Goal: Find specific page/section: Find specific page/section

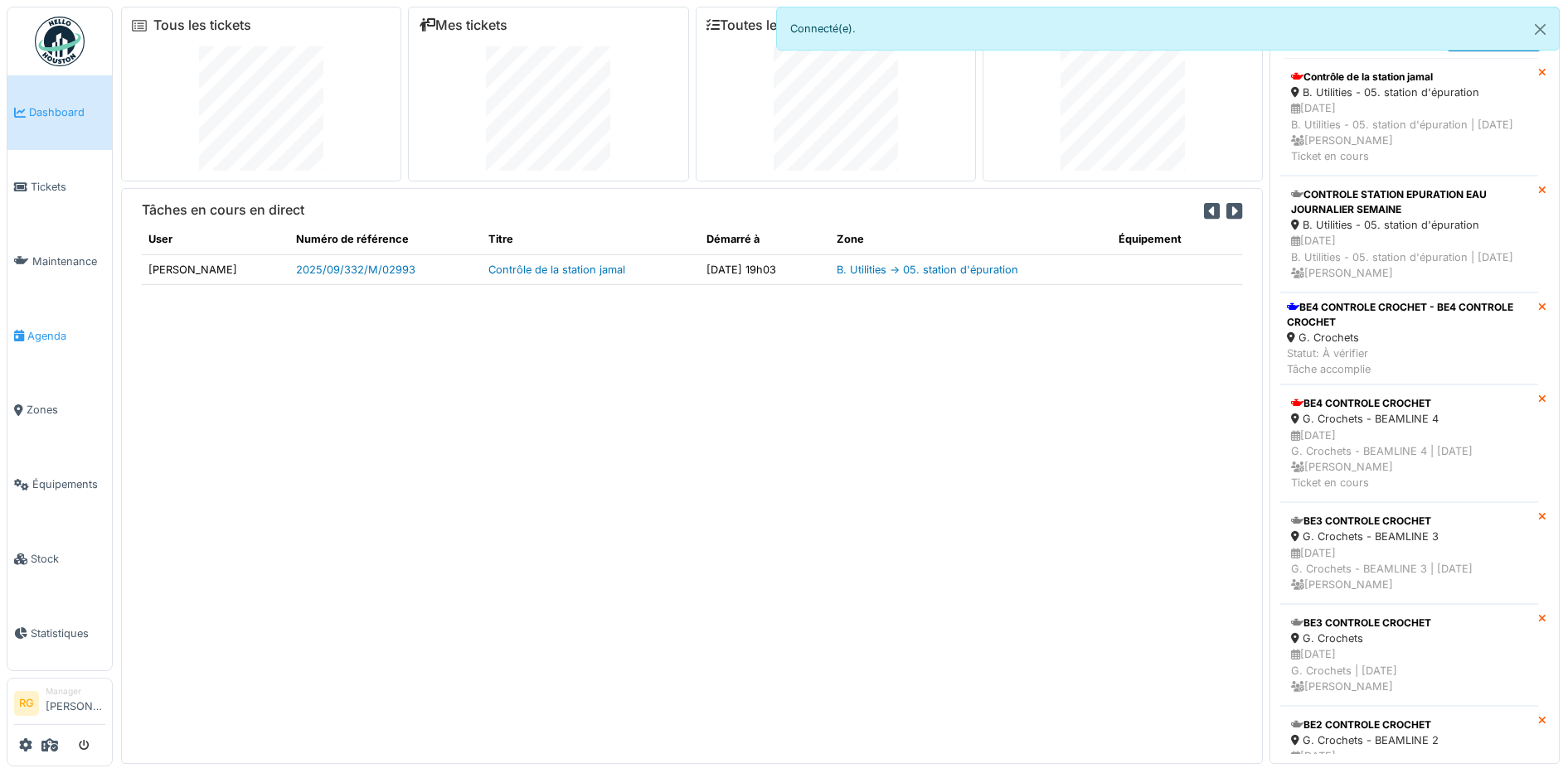
click at [50, 331] on span "Agenda" at bounding box center [66, 336] width 78 height 15
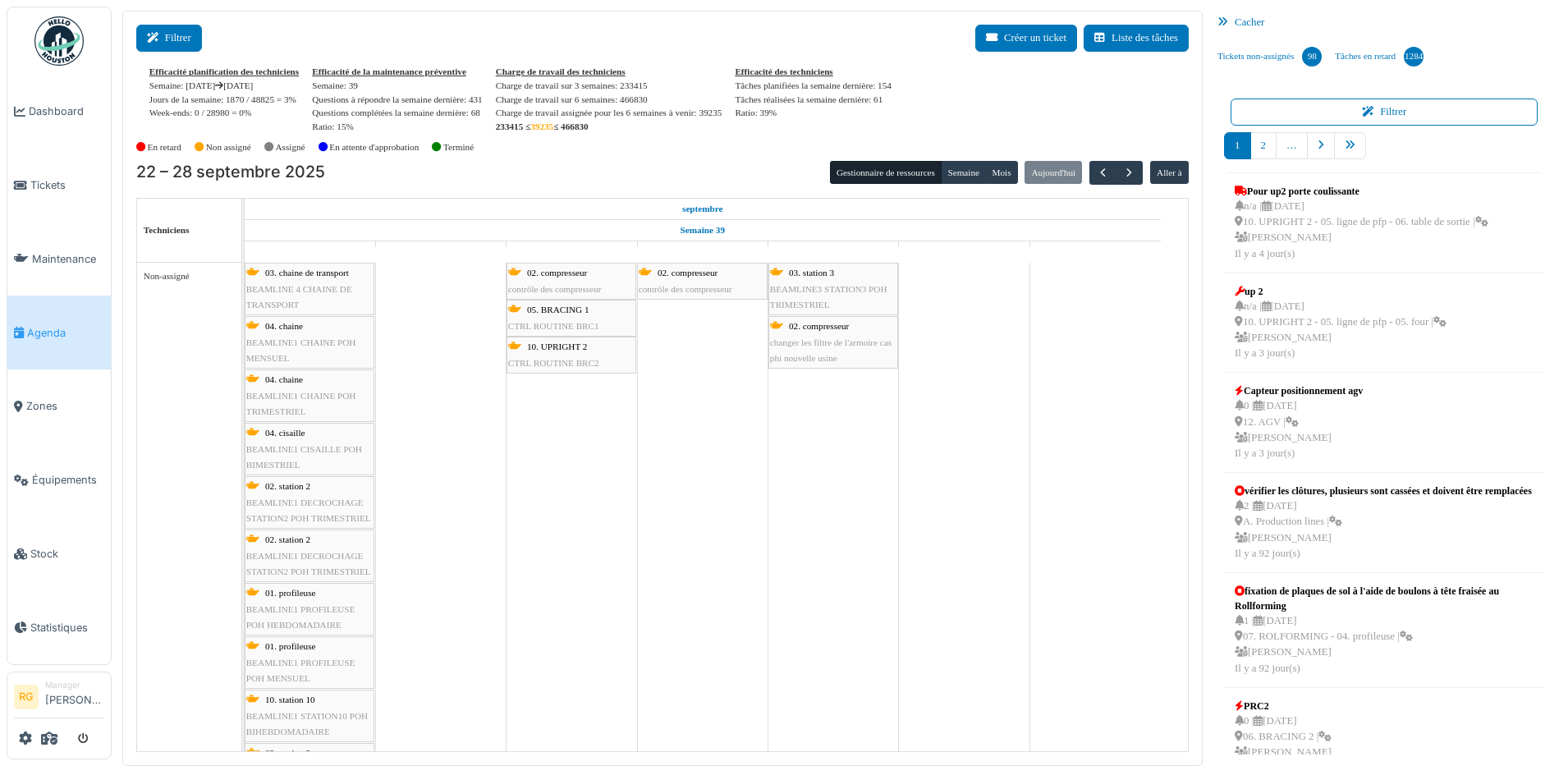
click at [187, 40] on button "Filtrer" at bounding box center [170, 38] width 66 height 27
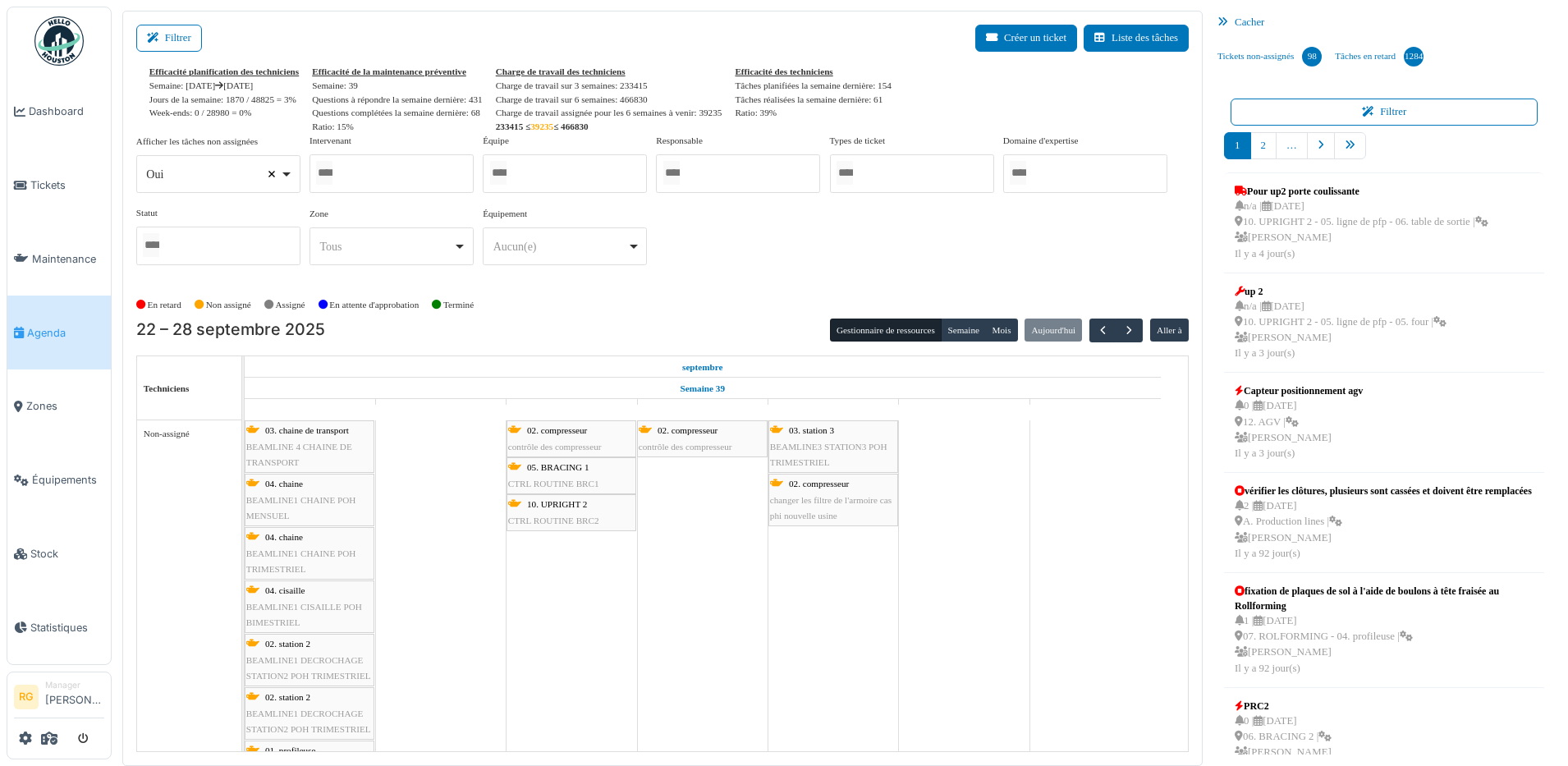
select select
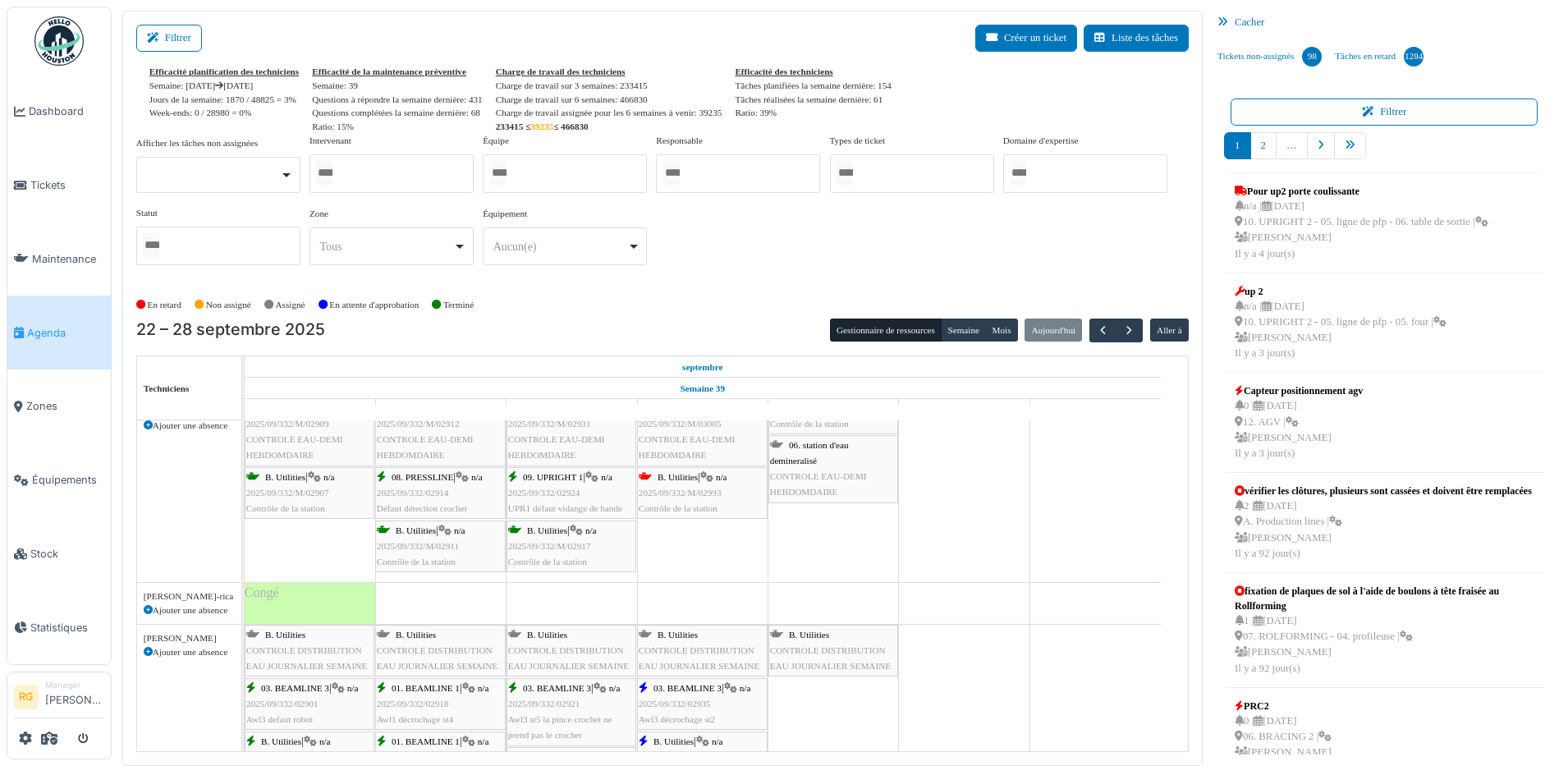
scroll to position [863, 0]
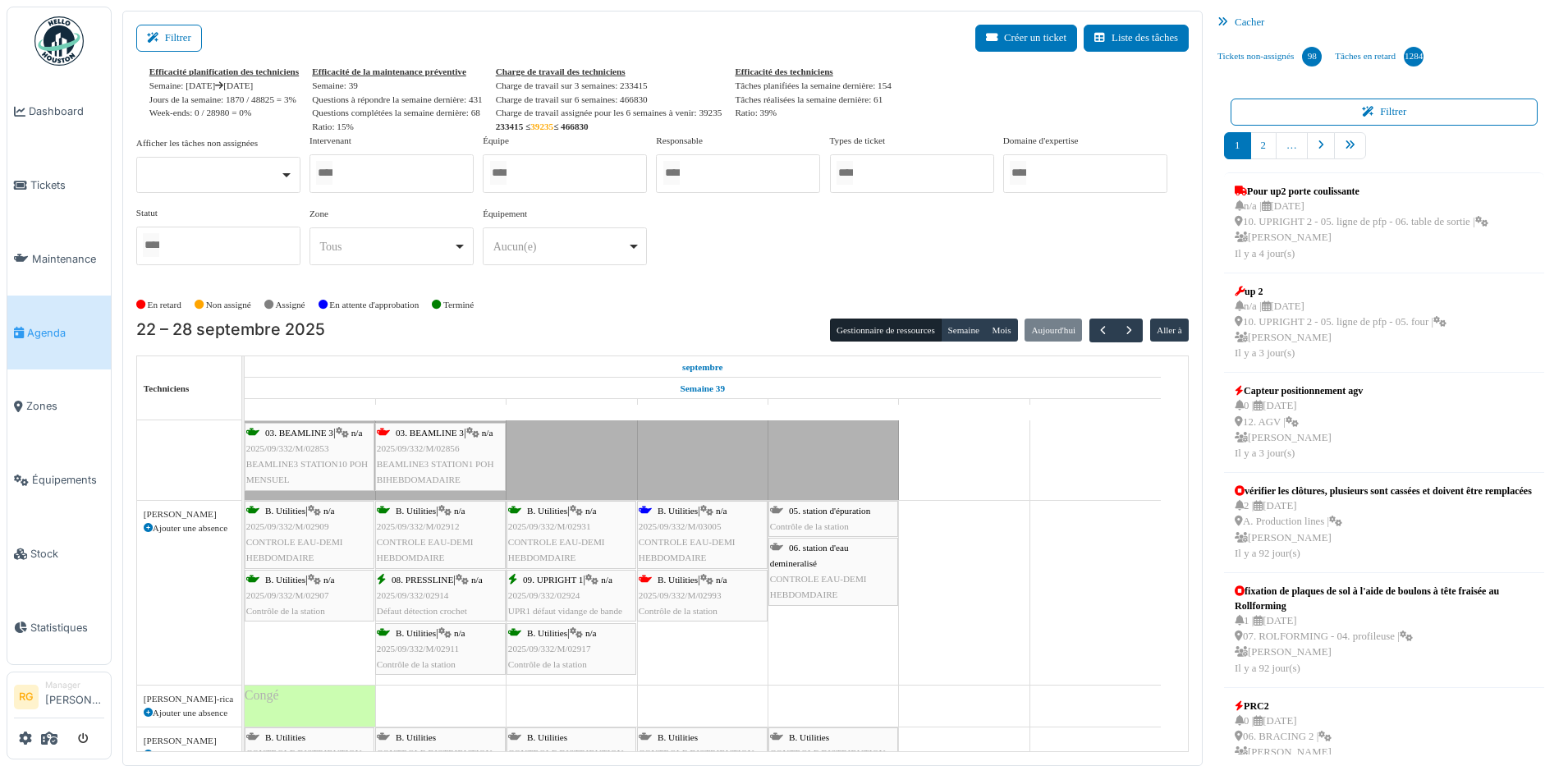
click at [423, 648] on span "2025/09/332/M/02911" at bounding box center [418, 649] width 82 height 10
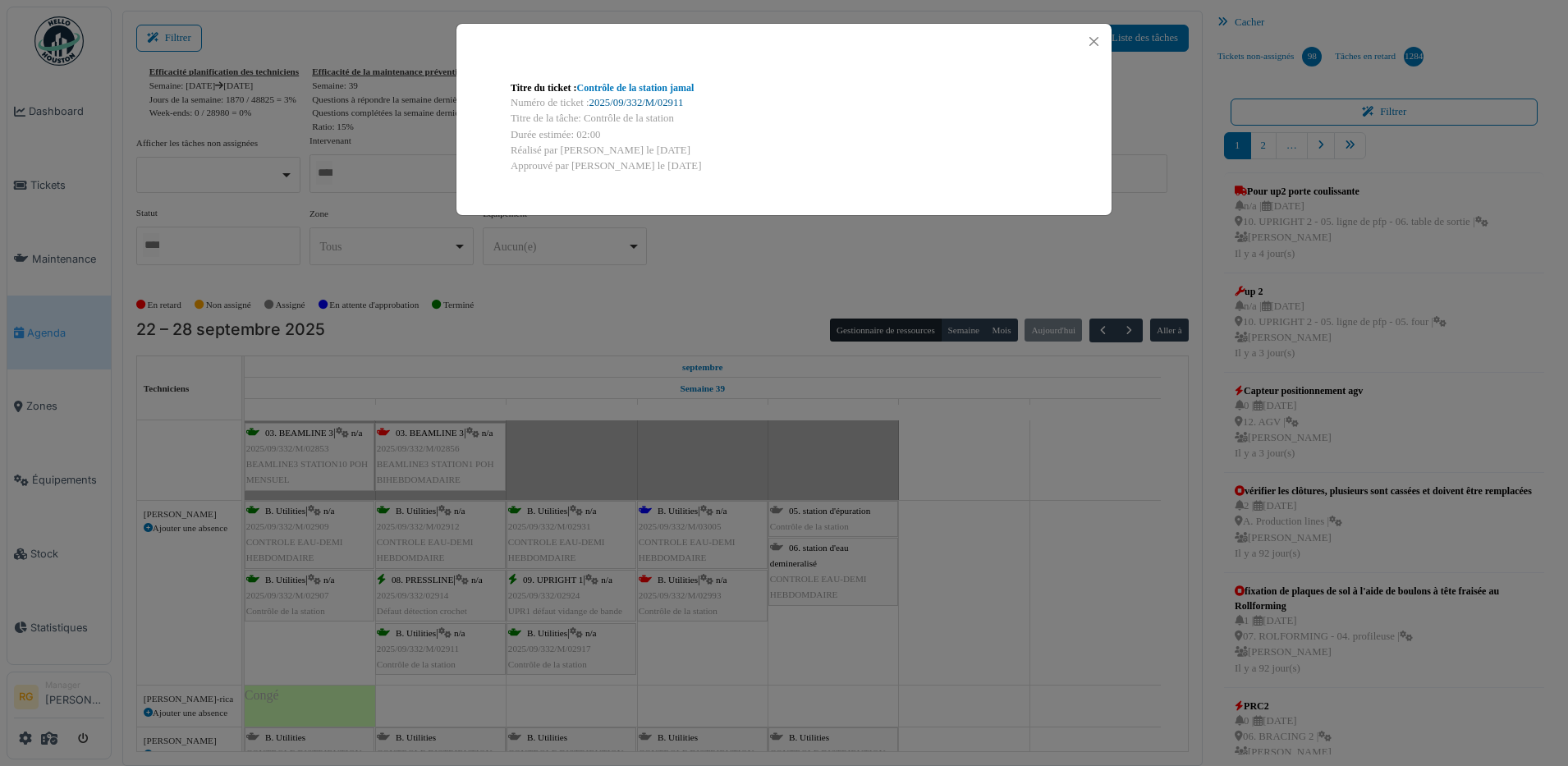
click at [651, 105] on link "2025/09/332/M/02911" at bounding box center [637, 102] width 95 height 12
click at [1098, 44] on button "Close" at bounding box center [1094, 41] width 22 height 22
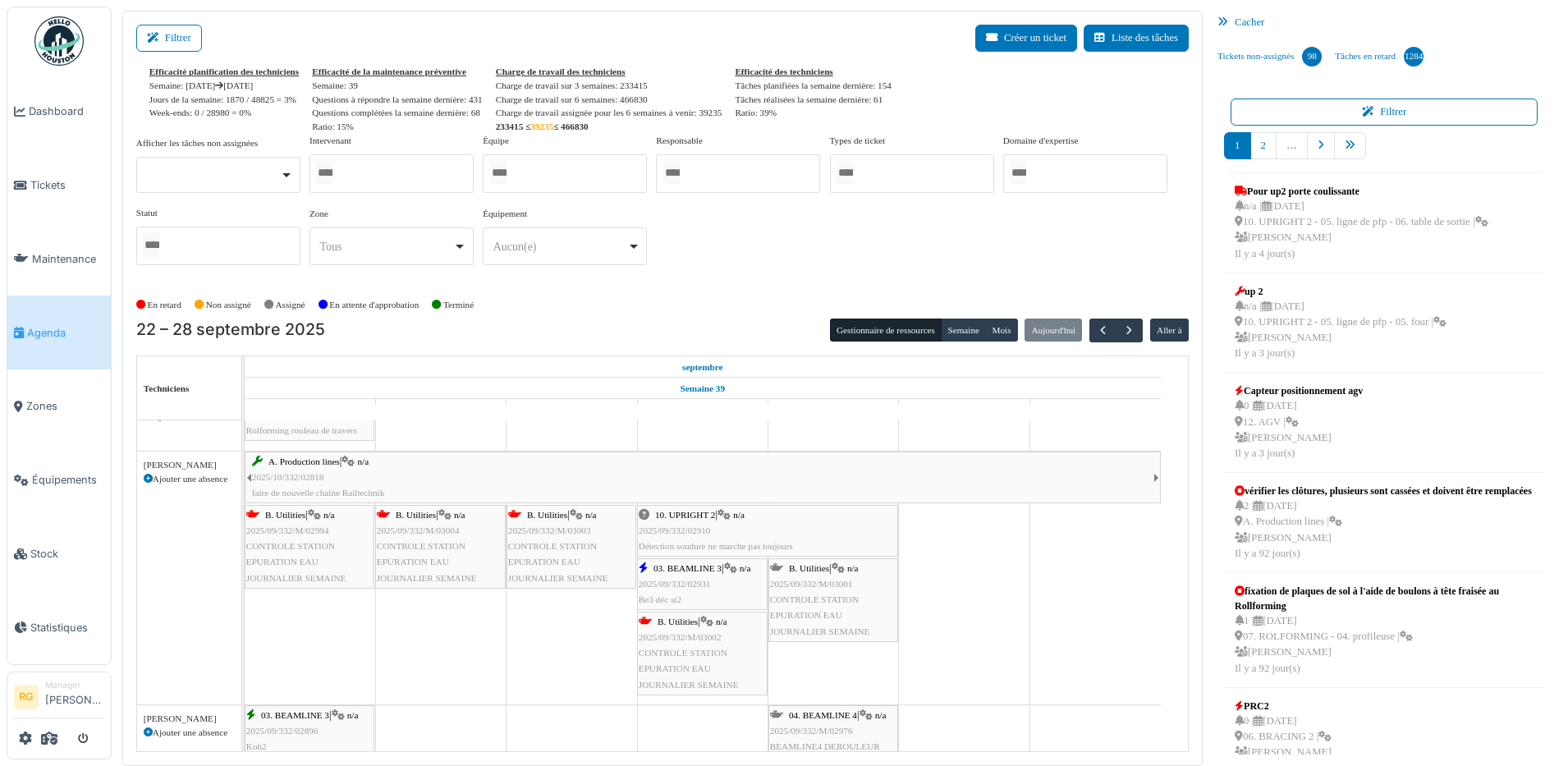
click at [309, 546] on span "CONTROLE STATION EPURATION EAU JOURNALIER SEMAINE" at bounding box center [297, 562] width 100 height 41
click at [299, 553] on div "B. Utilities | n/a 2025/09/332/M/02994 CONTROLE STATION EPURATION EAU JOURNALIE…" at bounding box center [310, 547] width 127 height 79
click at [245, 551] on div "A. Production lines | n/a 2025/10/332/02818 faire de nouvelle chaîne Railtechni…" at bounding box center [245, 577] width 0 height 253
click at [428, 542] on span "CONTROLE STATION EPURATION EAU JOURNALIER SEMAINE" at bounding box center [427, 562] width 100 height 41
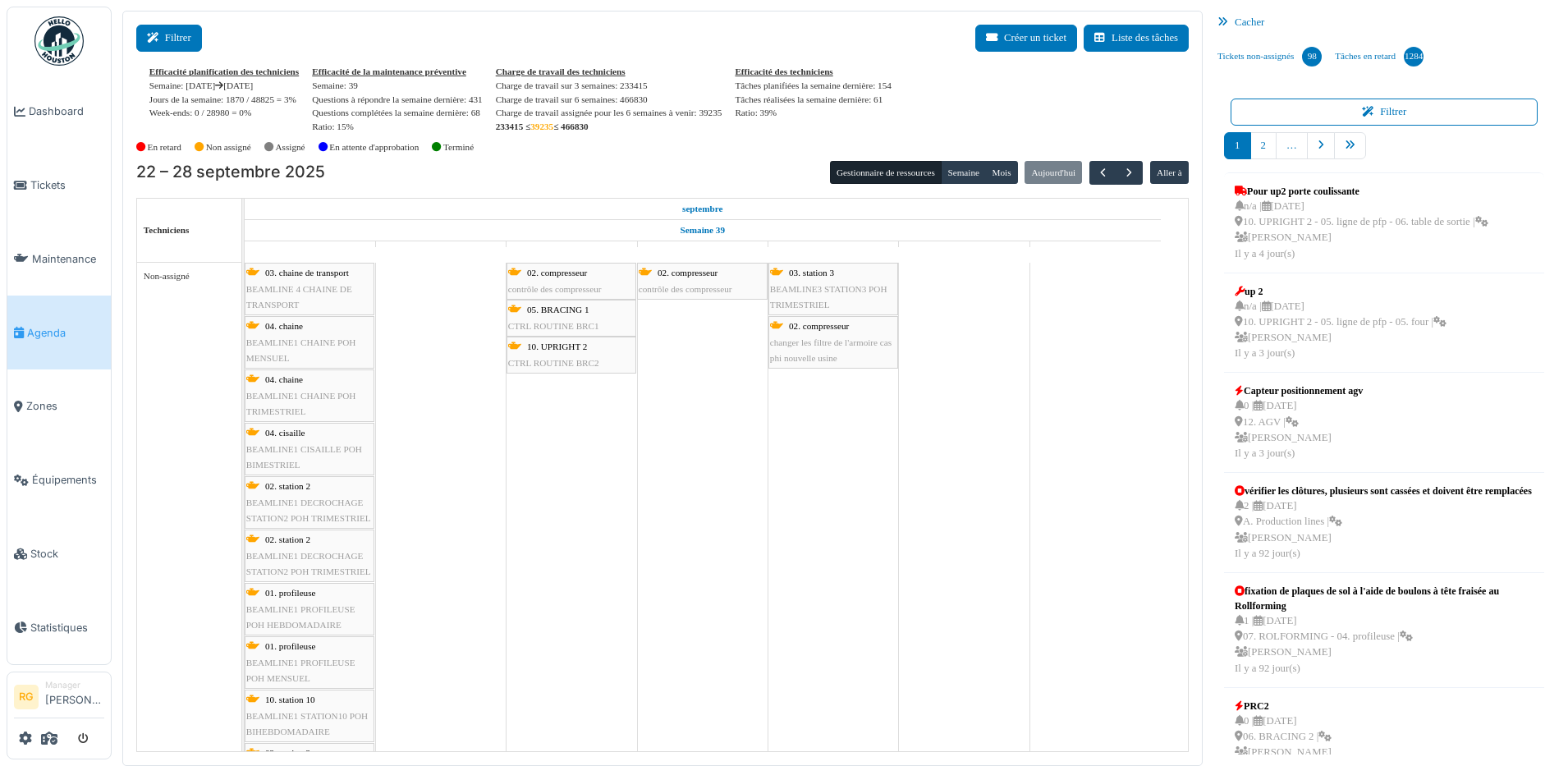
click at [165, 37] on button "Filtrer" at bounding box center [170, 38] width 66 height 27
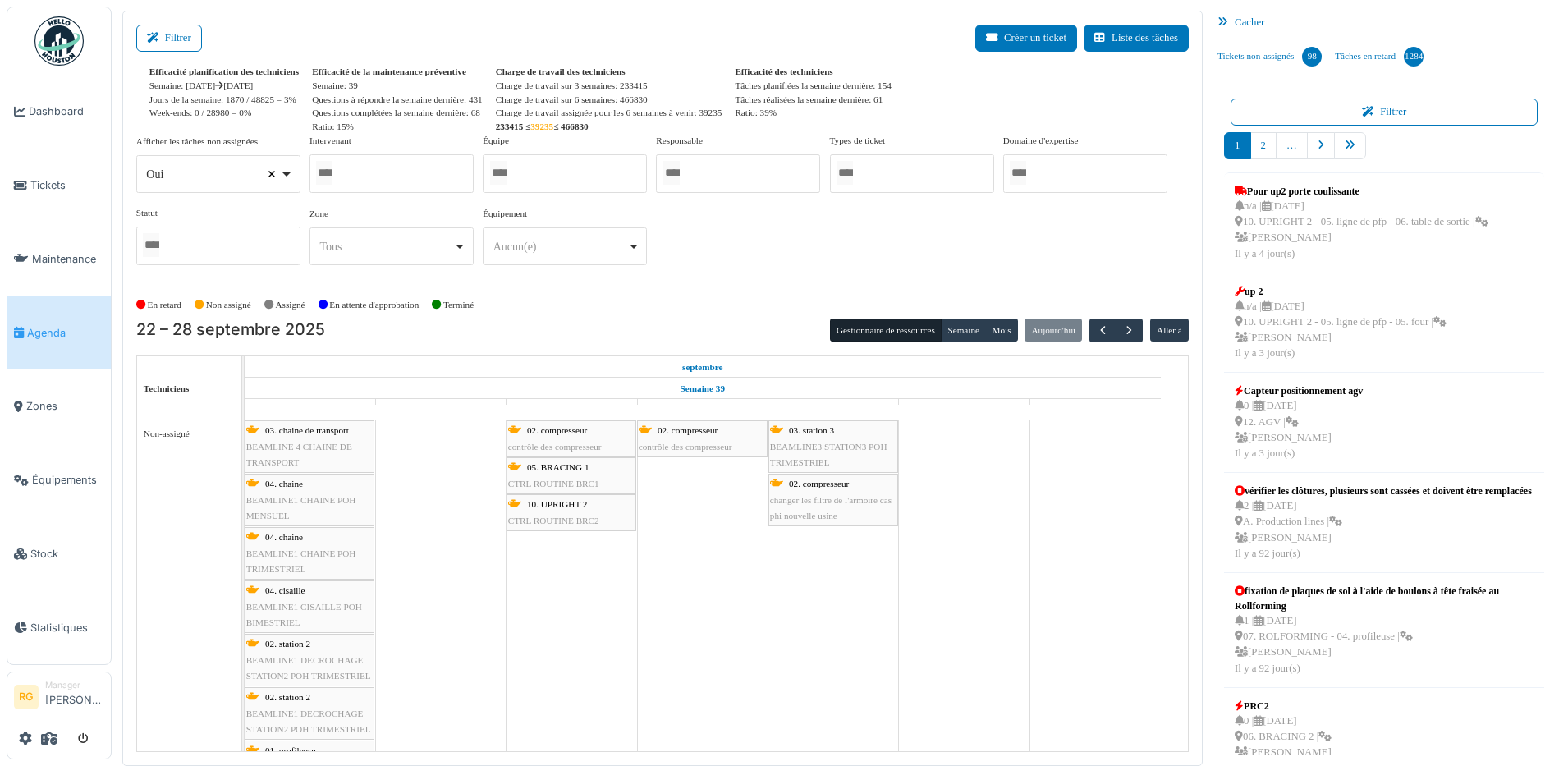
select select
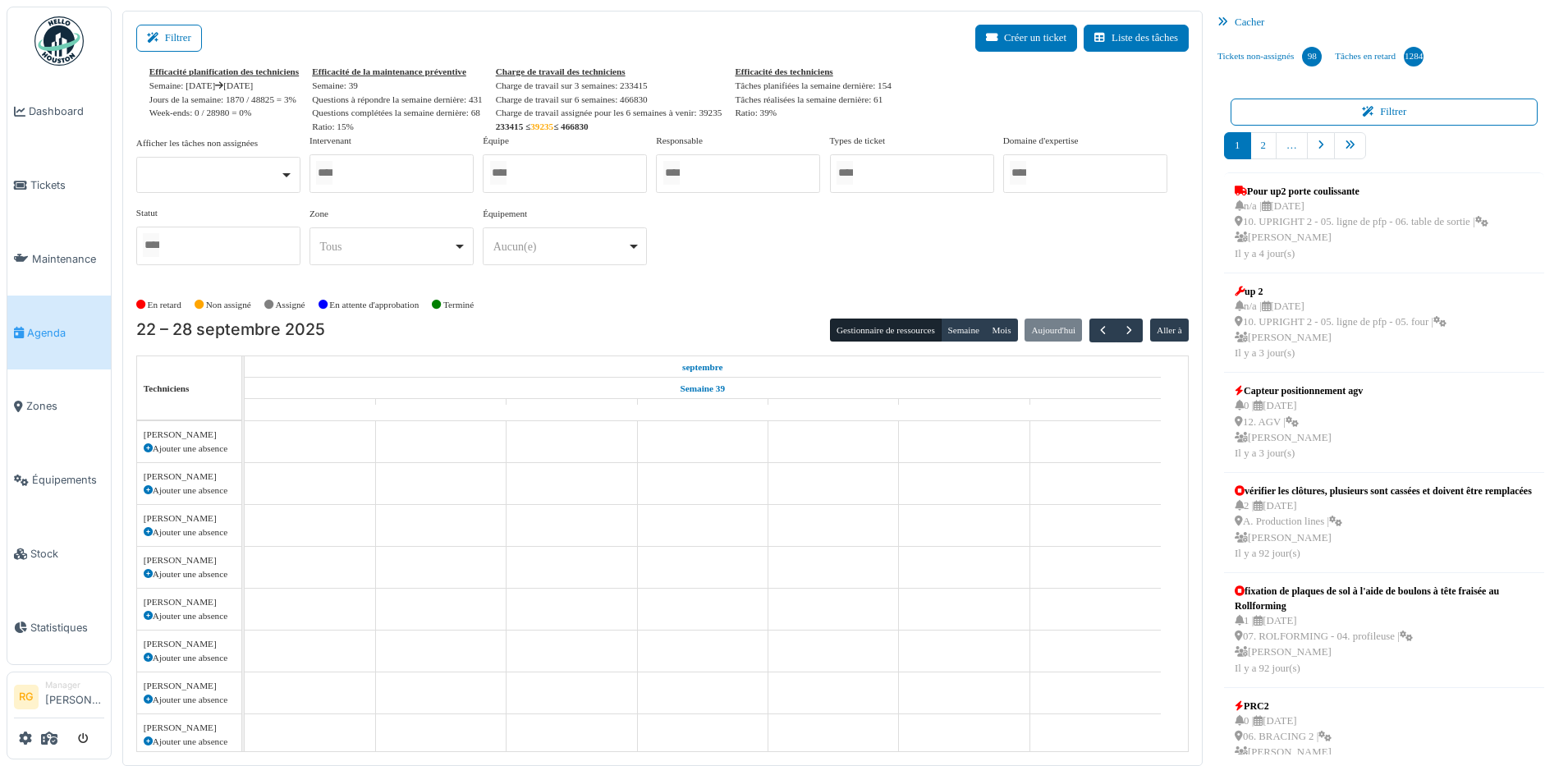
click at [440, 181] on div at bounding box center [391, 173] width 164 height 38
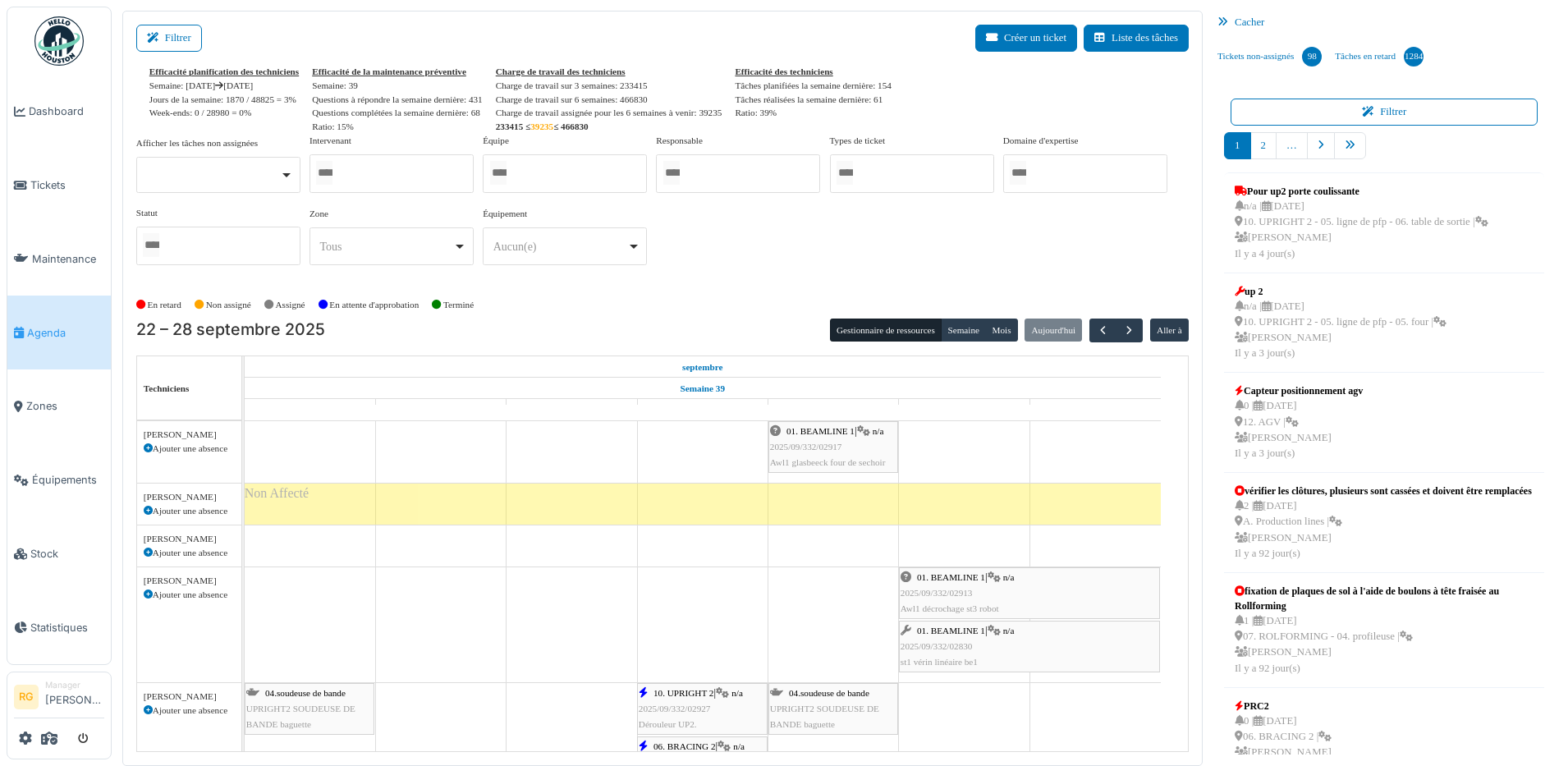
click at [631, 299] on div "En retard Non assigné Assigné En attente d'approbation Terminé" at bounding box center [663, 305] width 1052 height 27
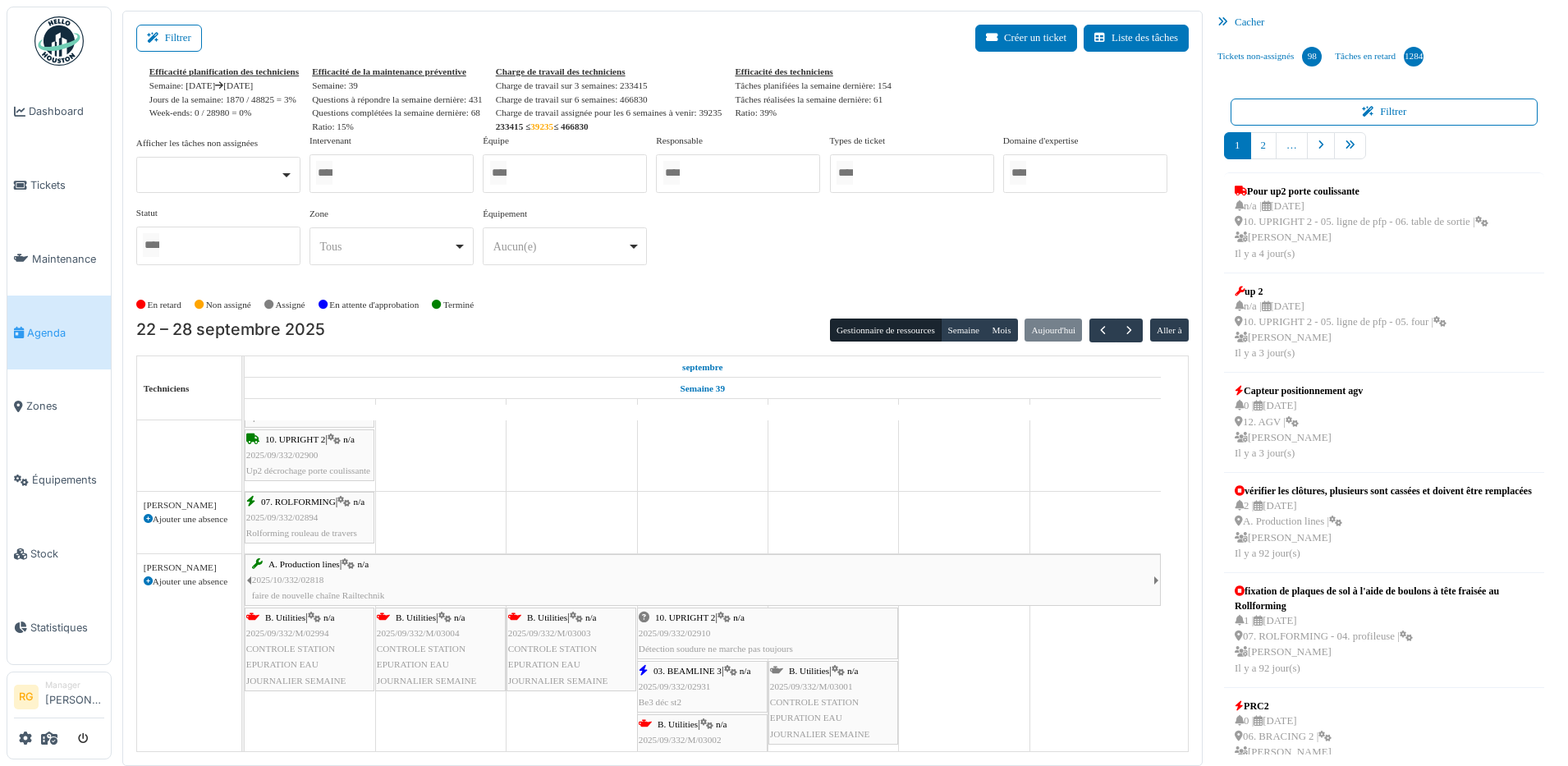
scroll to position [1643, 0]
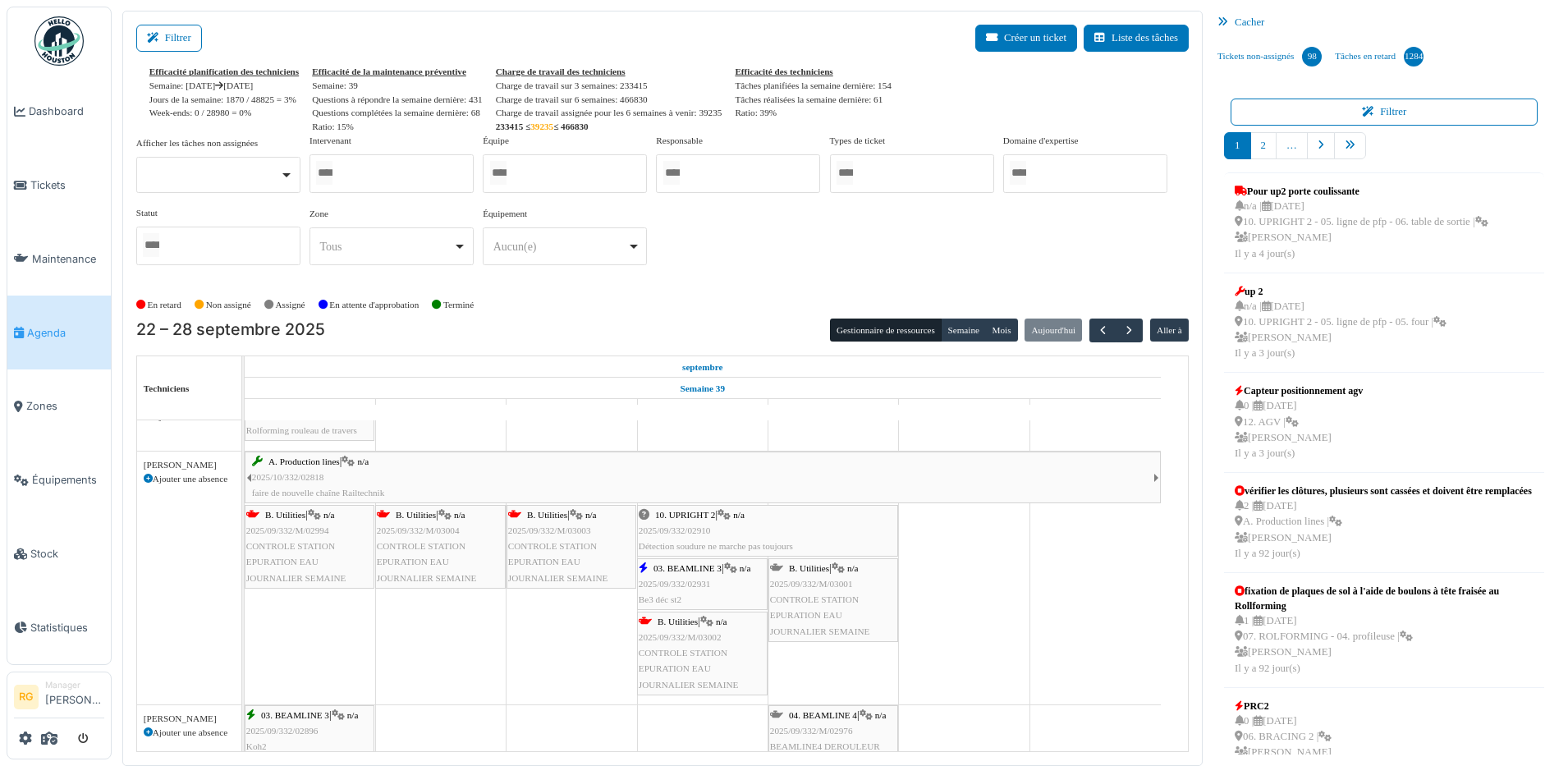
click at [441, 546] on span "CONTROLE STATION EPURATION EAU JOURNALIER SEMAINE" at bounding box center [427, 562] width 100 height 41
click at [692, 644] on div "B. Utilities | n/a 2025/09/332/M/03002 CONTROLE STATION EPURATION EAU JOURNALIE…" at bounding box center [702, 653] width 127 height 79
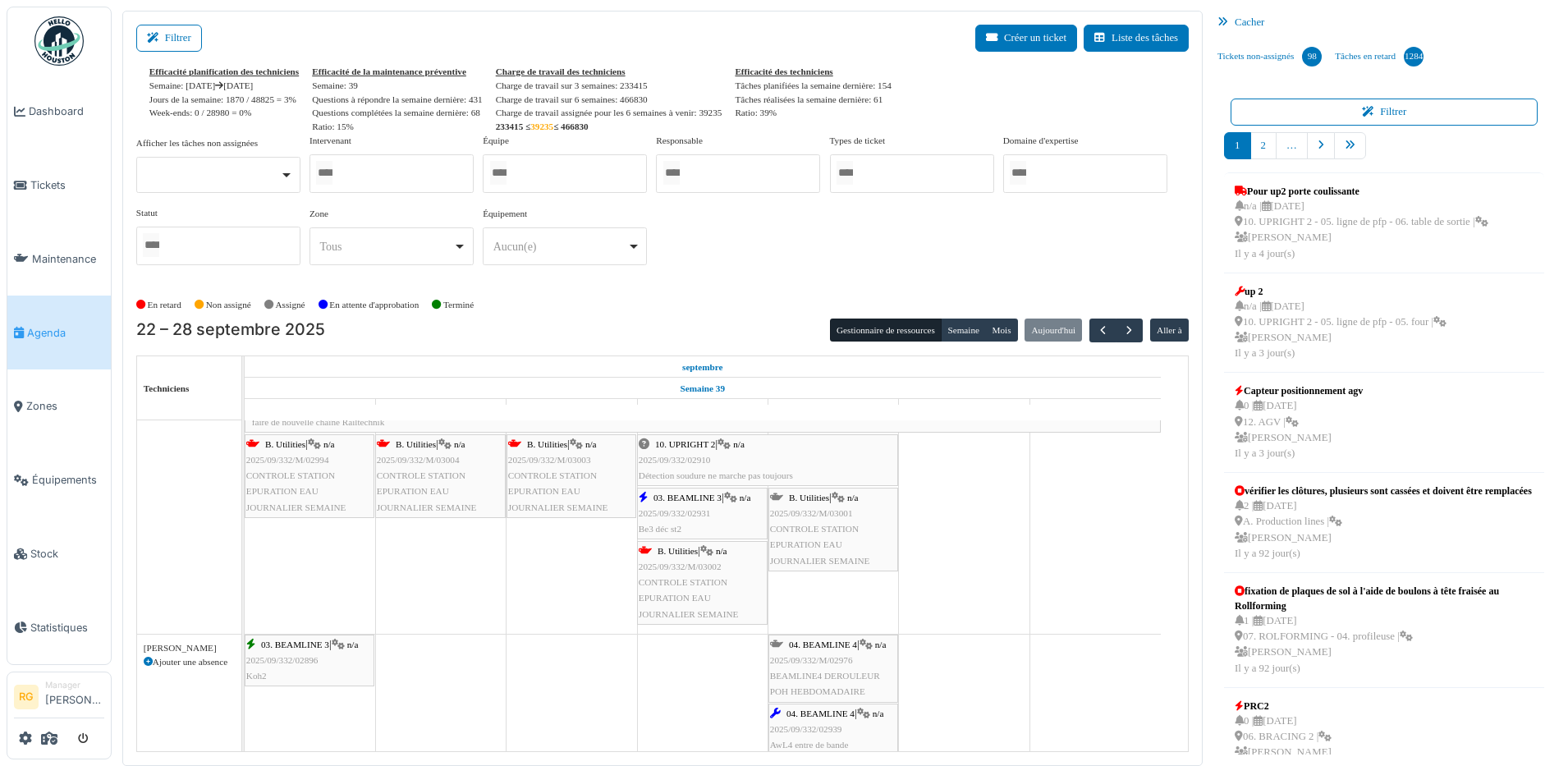
scroll to position [0, 0]
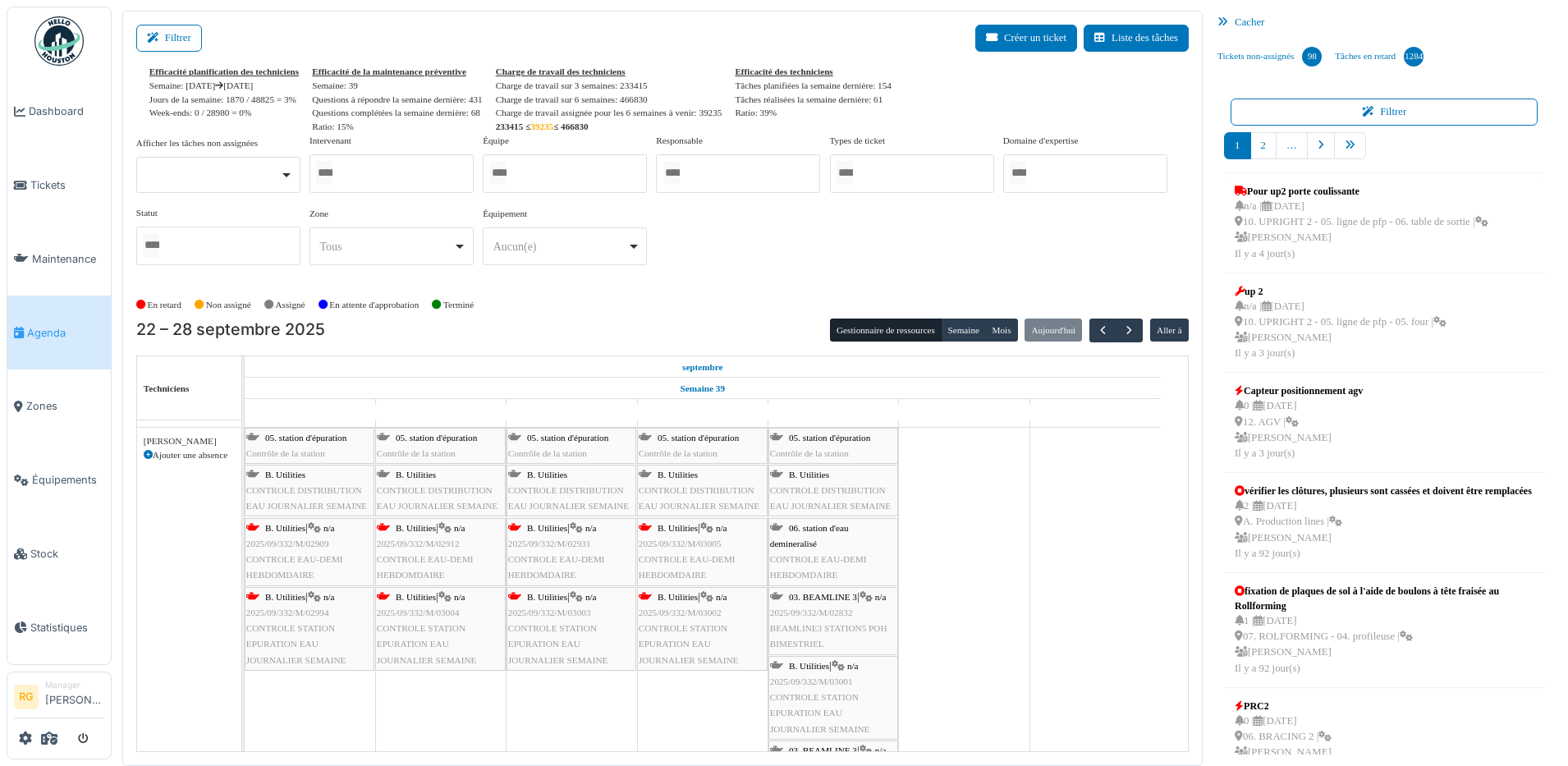
click at [591, 560] on span "CONTROLE EAU-DEMI HEBDOMDAIRE" at bounding box center [557, 567] width 96 height 25
click at [557, 546] on span "2025/09/332/M/02931" at bounding box center [549, 543] width 83 height 10
click at [553, 541] on span "2025/09/332/M/02931" at bounding box center [549, 543] width 83 height 10
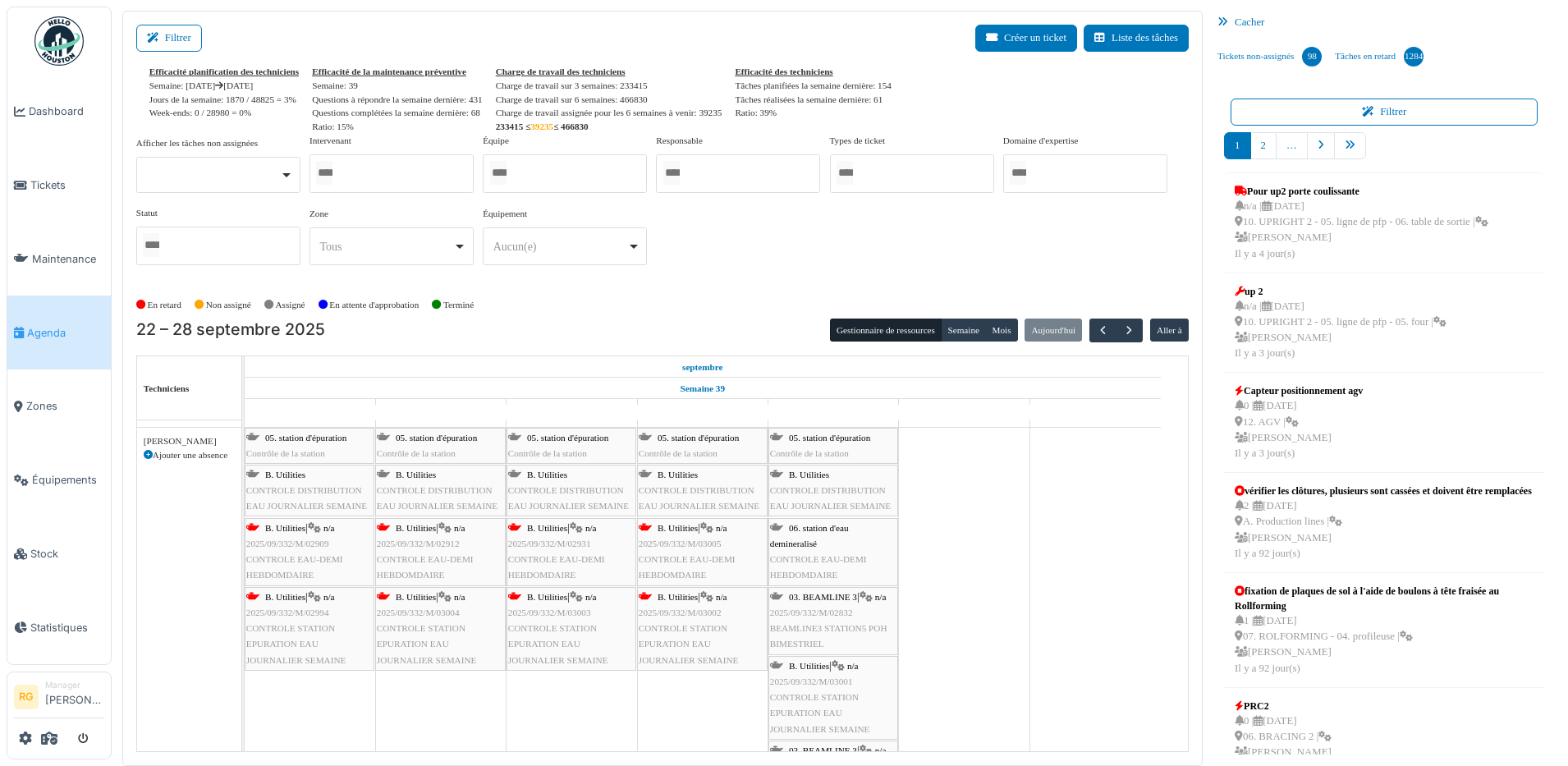
click at [553, 541] on span "2025/09/332/M/02931" at bounding box center [549, 543] width 83 height 10
click at [530, 552] on div "B. Utilities | n/a 2025/09/332/M/02931 CONTROLE EAU-DEMI HEBDOMDAIRE" at bounding box center [572, 552] width 127 height 63
click at [245, 556] on div "05. station d'épuration Contrôle de la station 05. station d'épuration Contrôle…" at bounding box center [245, 684] width 0 height 512
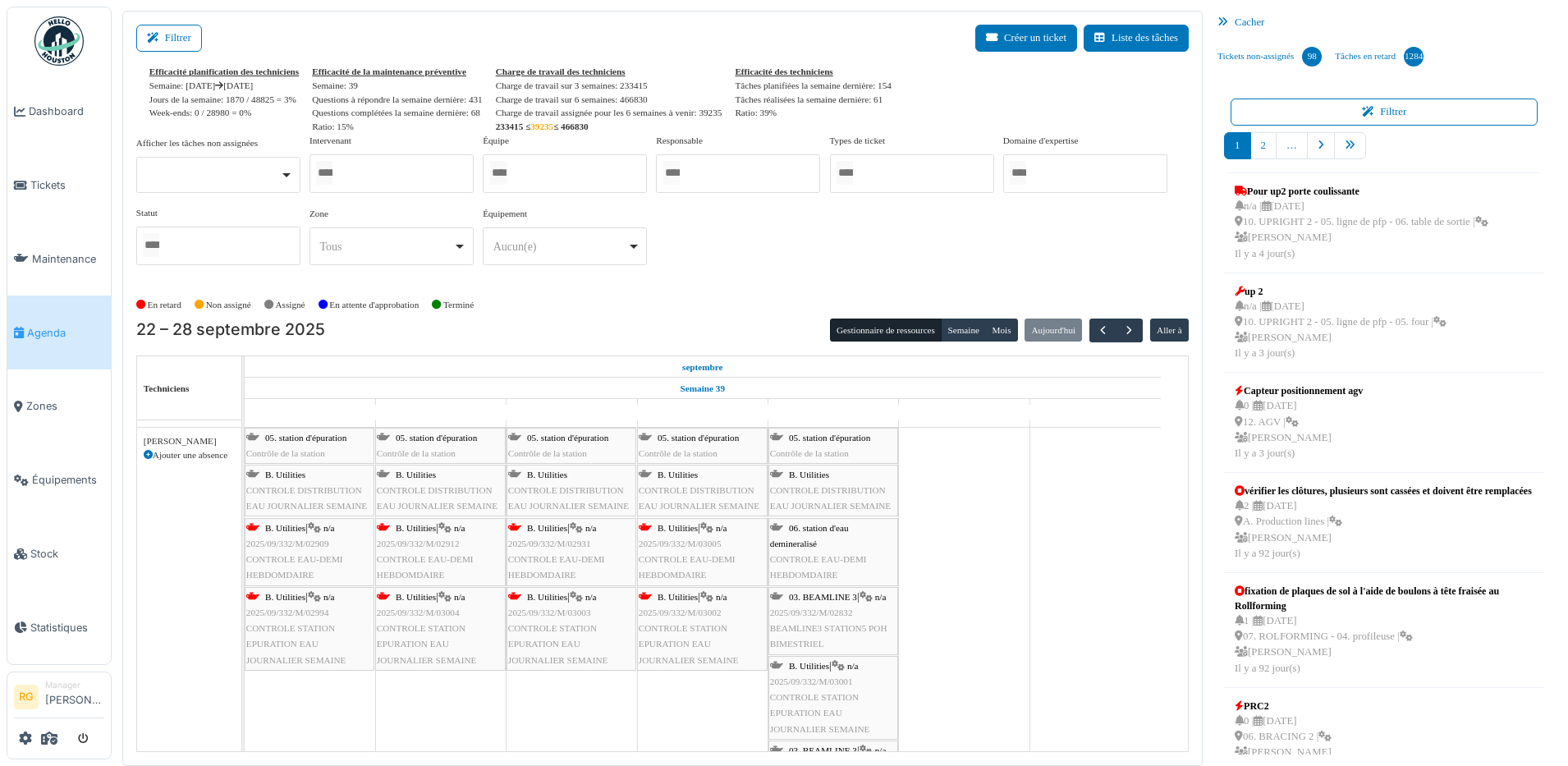
click at [531, 551] on div "B. Utilities | n/a 2025/09/332/M/02931 CONTROLE EAU-DEMI HEBDOMDAIRE" at bounding box center [572, 552] width 127 height 63
click at [834, 554] on span "CONTROLE EAU-DEMI HEBDOMDAIRE" at bounding box center [818, 567] width 96 height 25
click at [819, 443] on div "05. station d'épuration Contrôle de la station" at bounding box center [834, 446] width 127 height 31
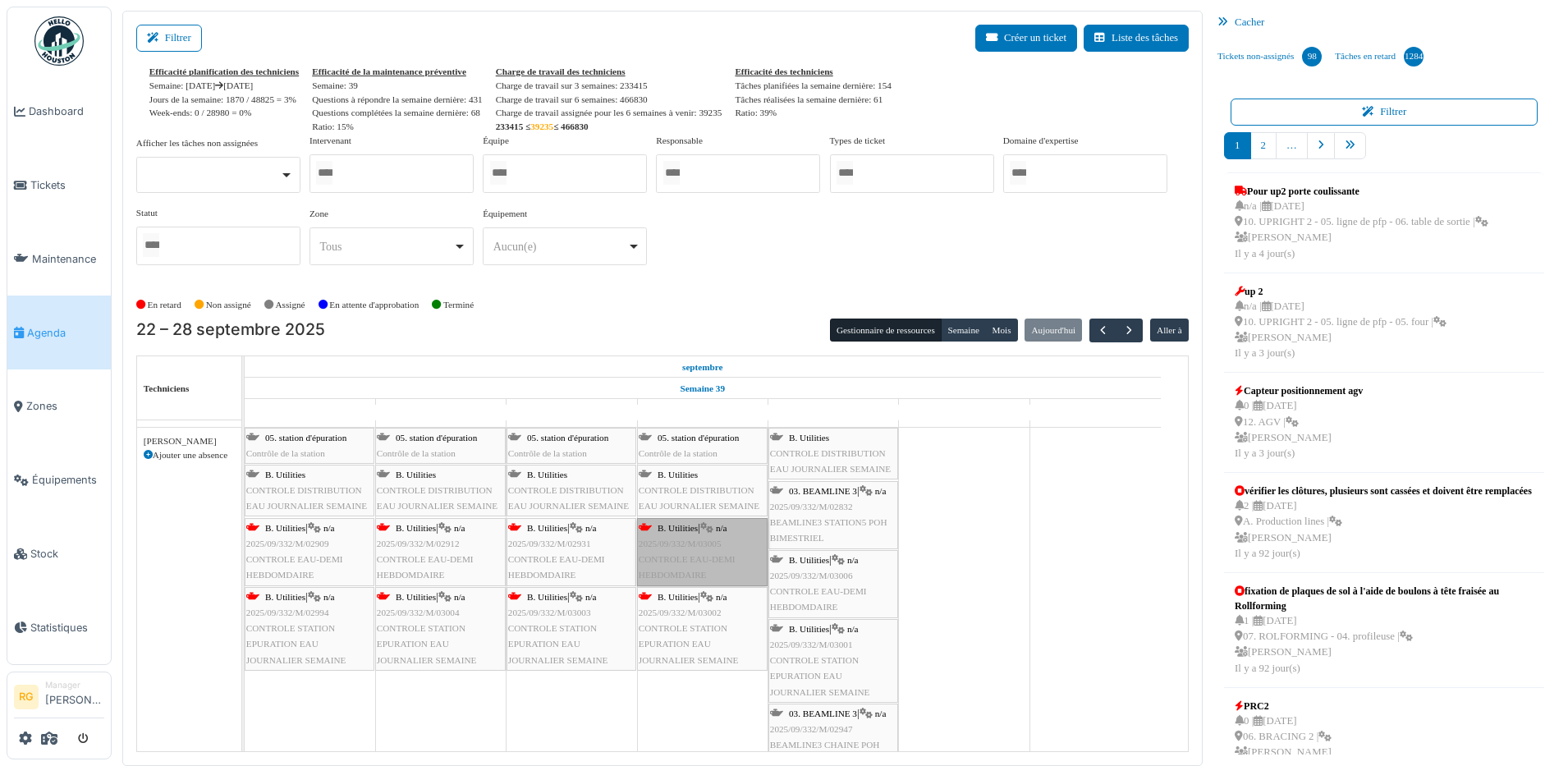
drag, startPoint x: 712, startPoint y: 555, endPoint x: 694, endPoint y: 559, distance: 18.4
click at [694, 559] on link "B. Utilities | n/a 2025/09/332/M/03005 CONTROLE EAU-DEMI HEBDOMDAIRE" at bounding box center [702, 552] width 130 height 68
click at [695, 553] on link "B. Utilities | n/a 2025/09/332/M/03005 CONTROLE EAU-DEMI HEBDOMDAIRE" at bounding box center [702, 552] width 130 height 68
click at [819, 576] on span "2025/09/332/M/03006" at bounding box center [811, 576] width 83 height 10
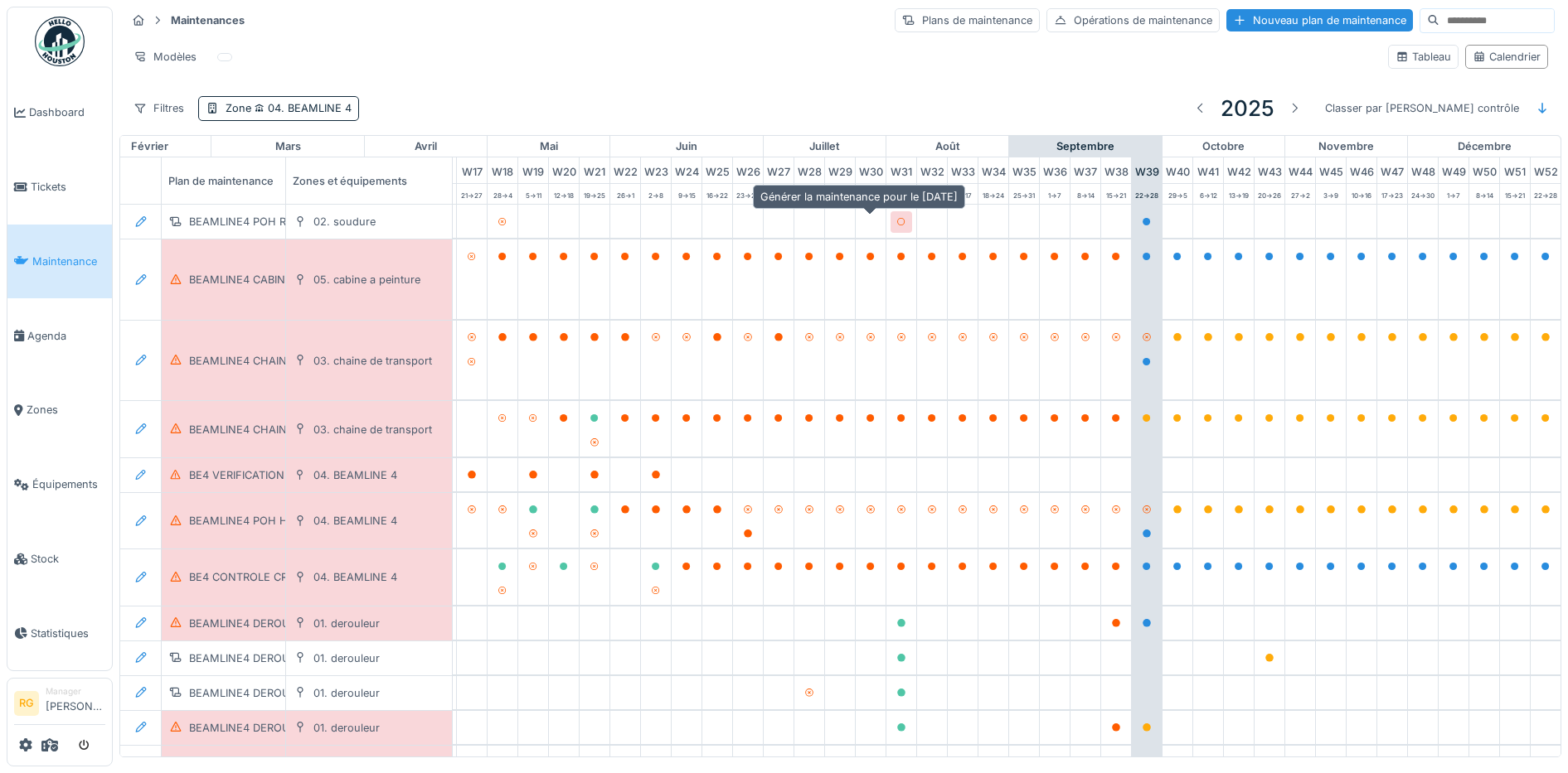
scroll to position [0, 561]
click at [290, 107] on span "04. BEAMLINE 4" at bounding box center [300, 108] width 100 height 13
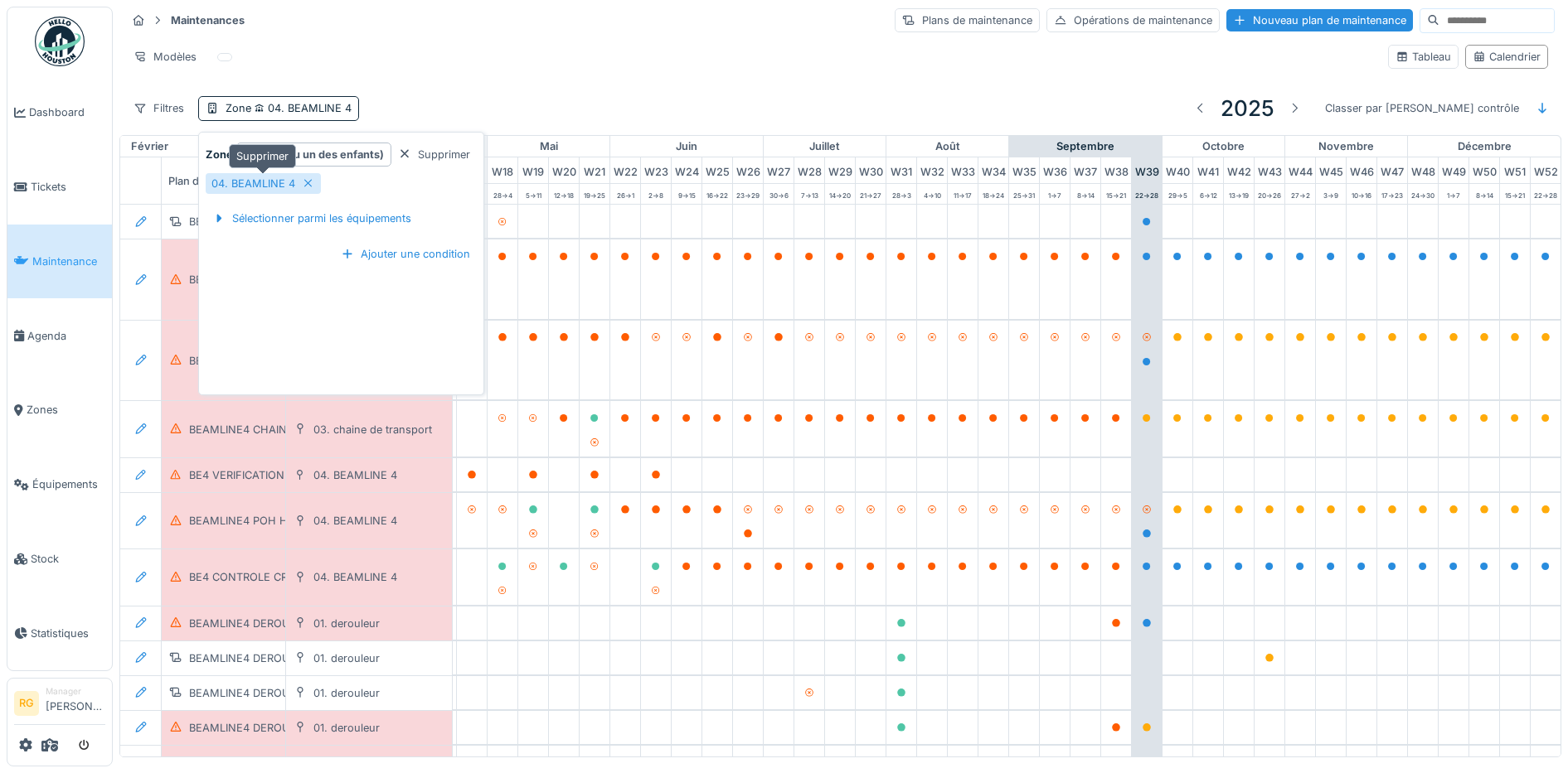
click at [309, 185] on icon at bounding box center [308, 183] width 8 height 8
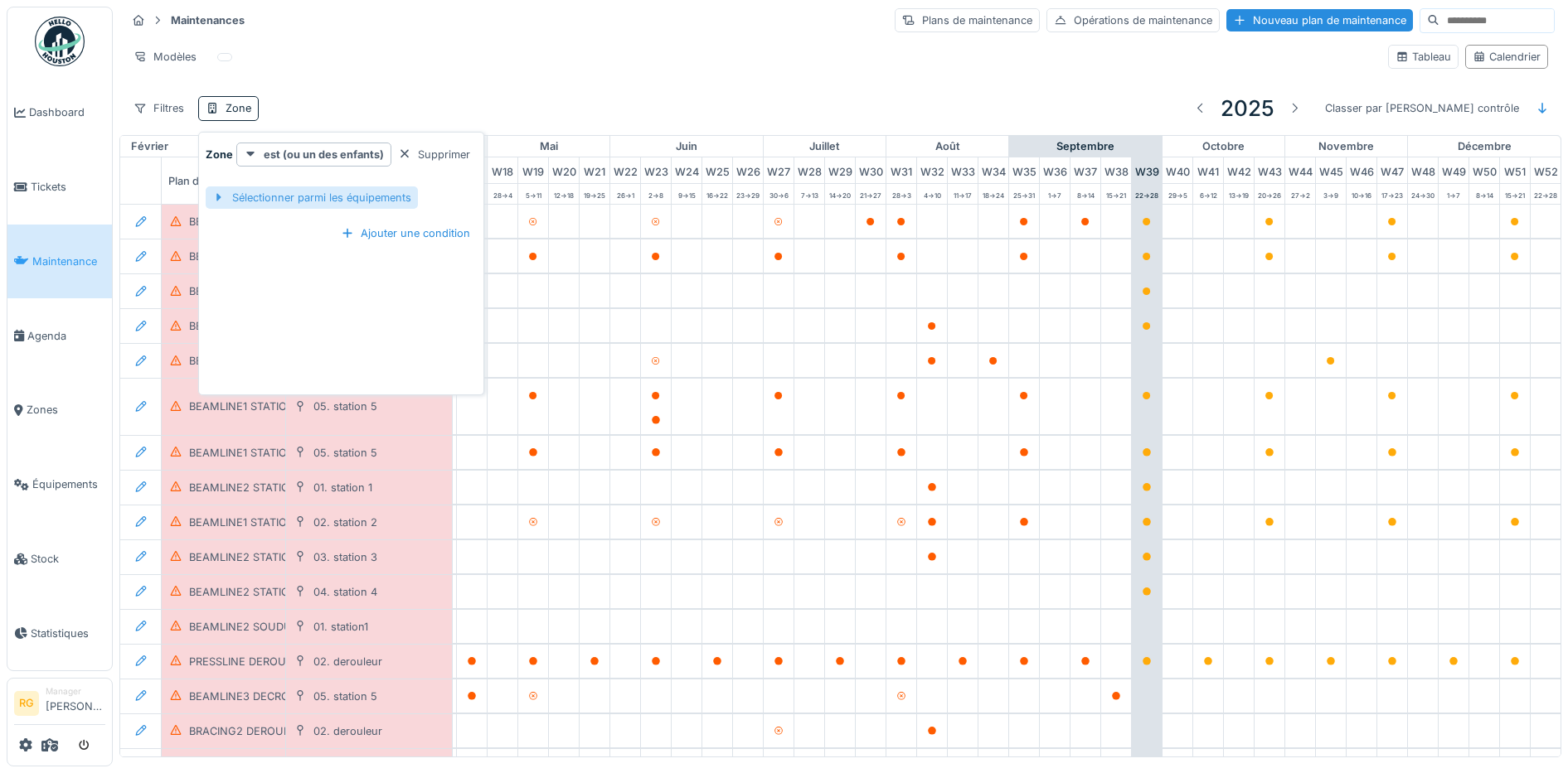
click at [259, 201] on div "Sélectionner parmi les équipements" at bounding box center [311, 198] width 212 height 23
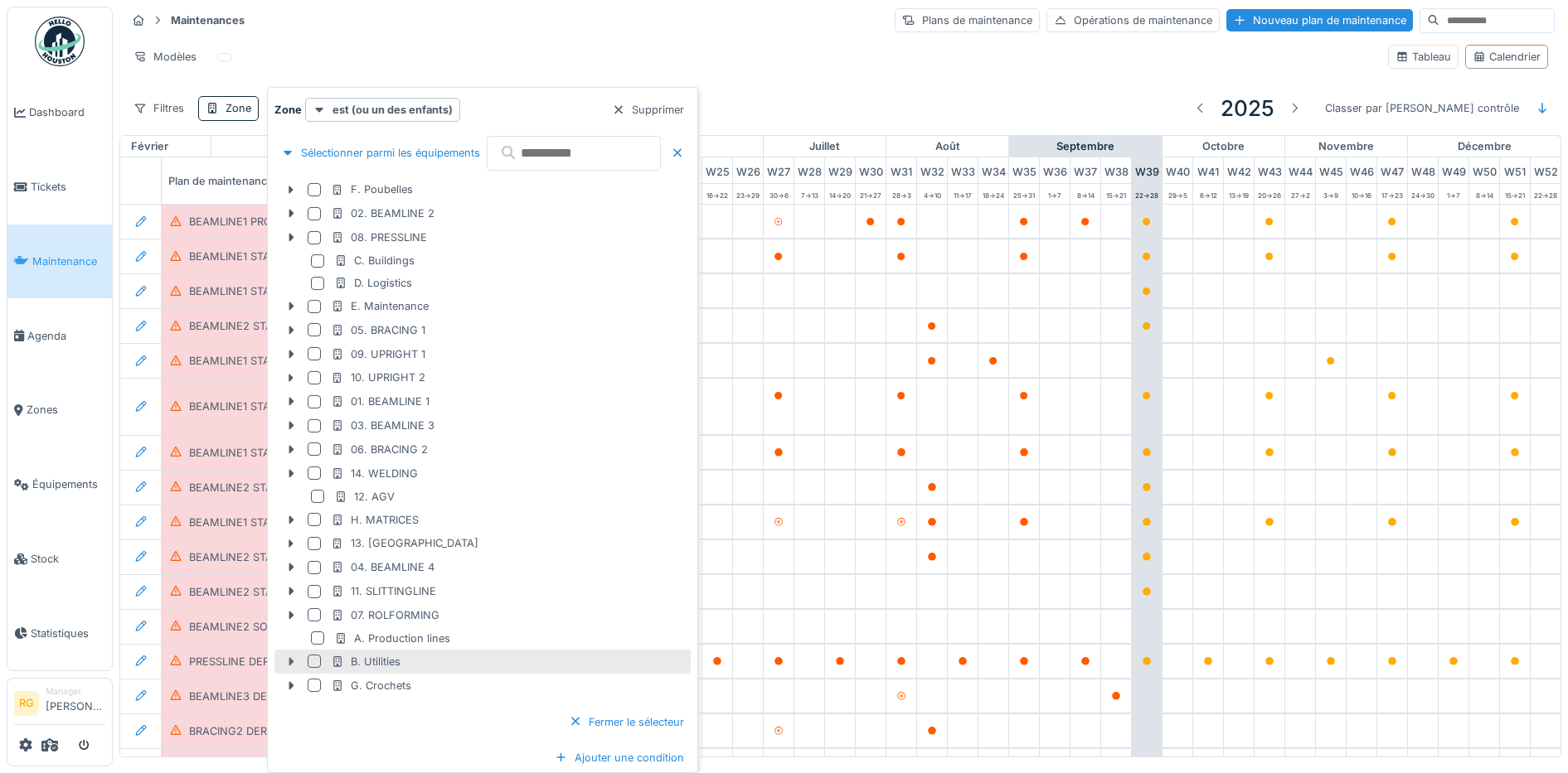
click at [287, 661] on icon at bounding box center [291, 662] width 14 height 11
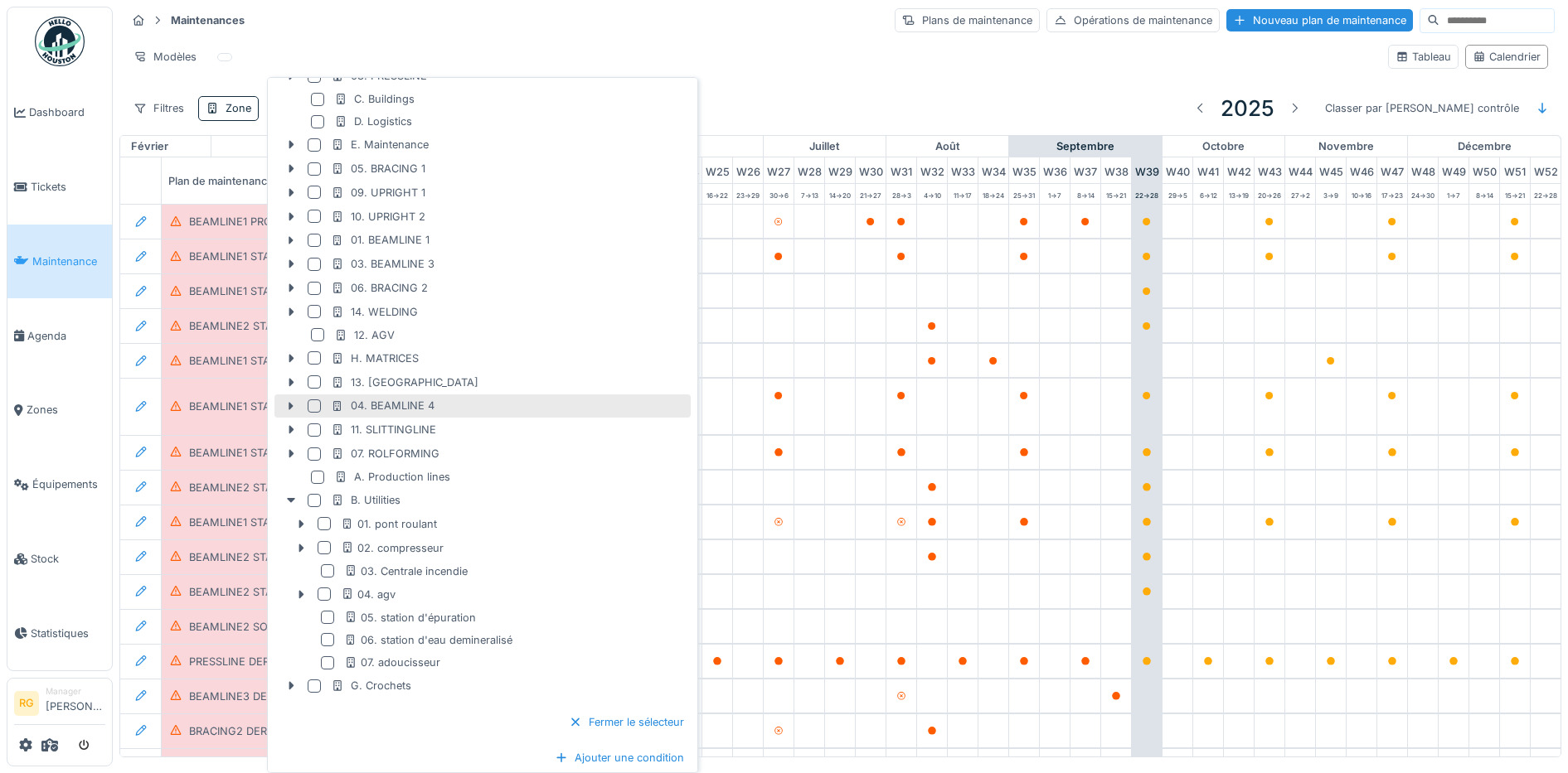
scroll to position [6, 0]
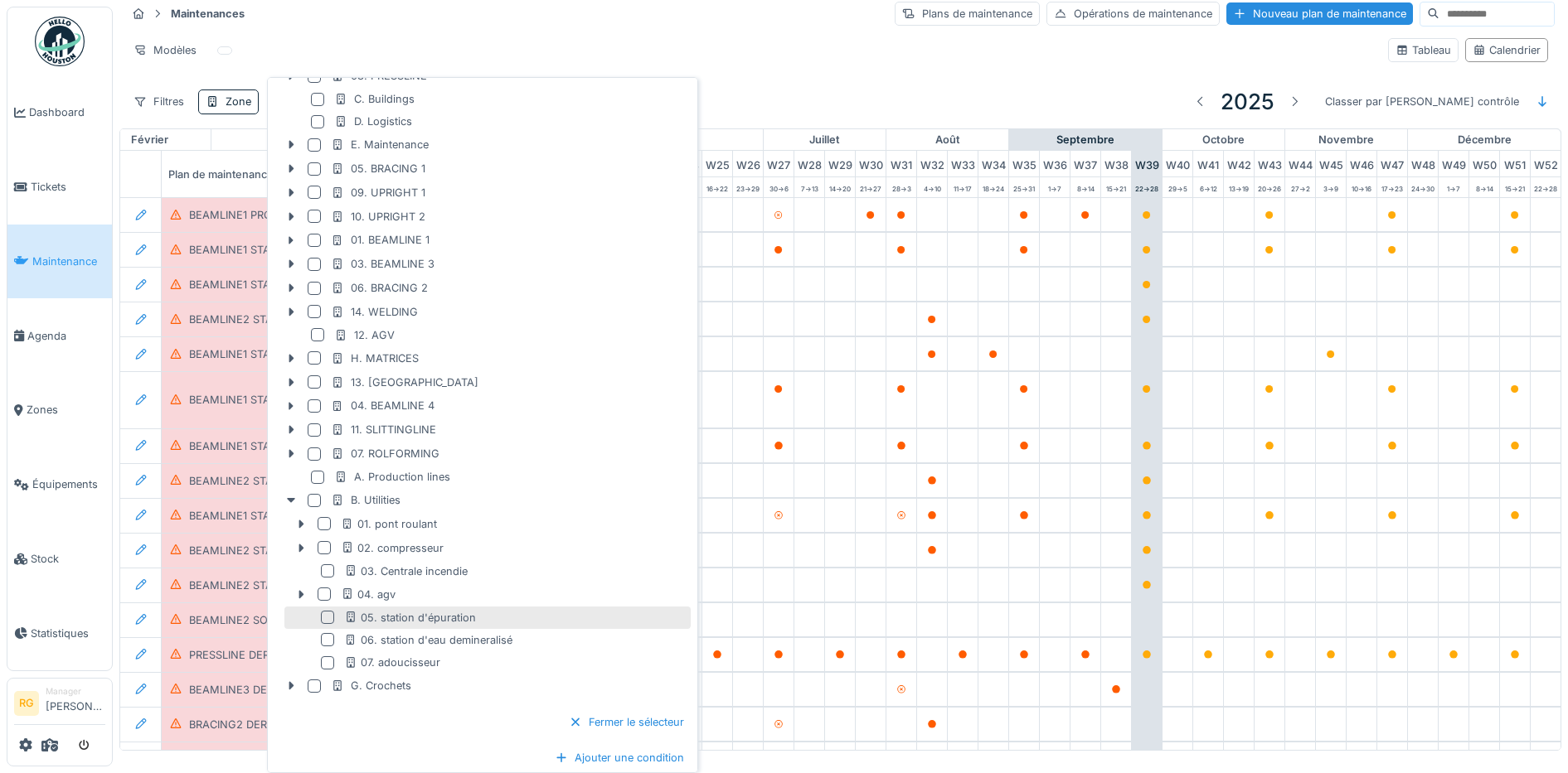
click at [327, 615] on div at bounding box center [327, 617] width 14 height 14
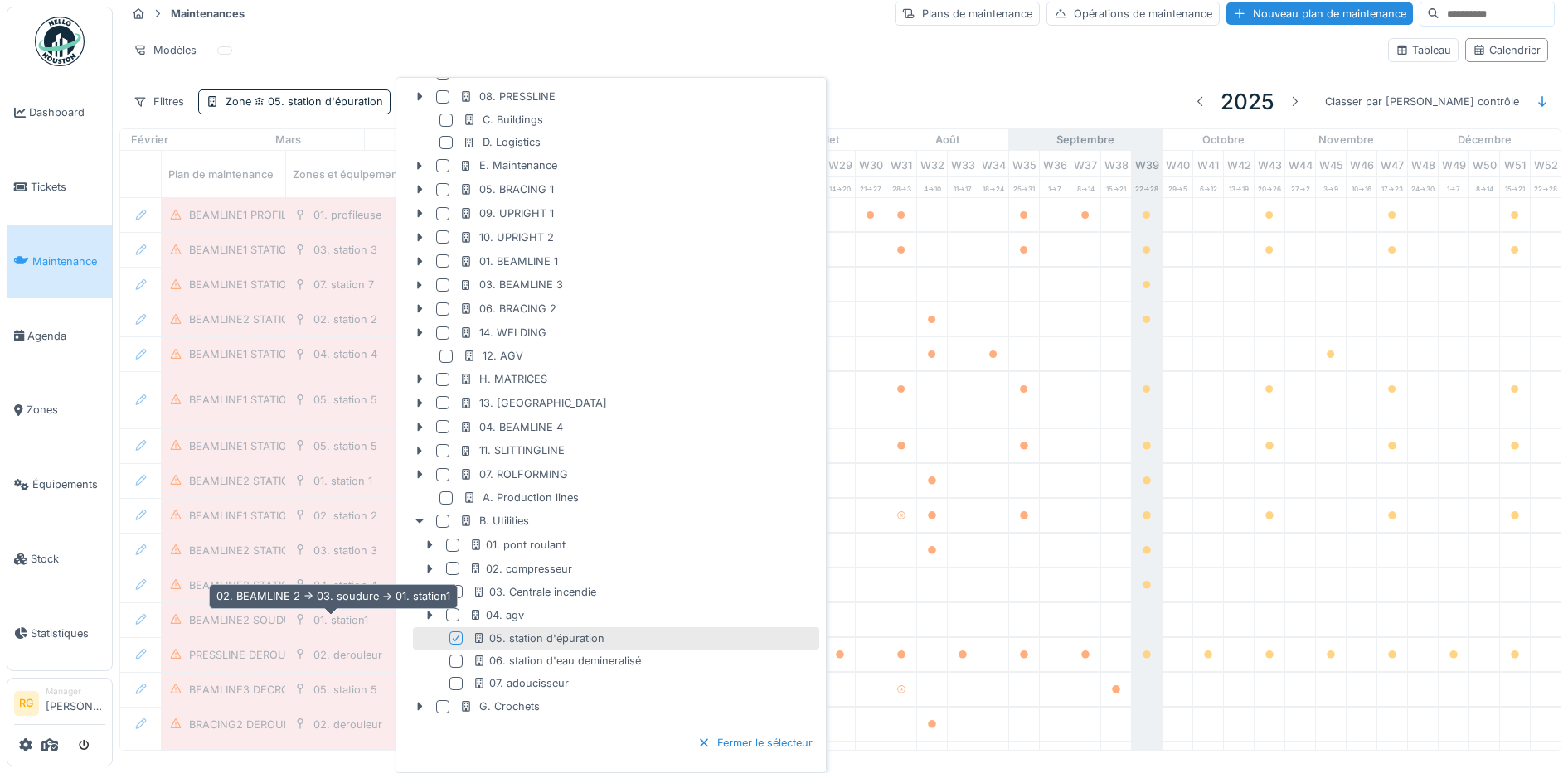
scroll to position [172, 0]
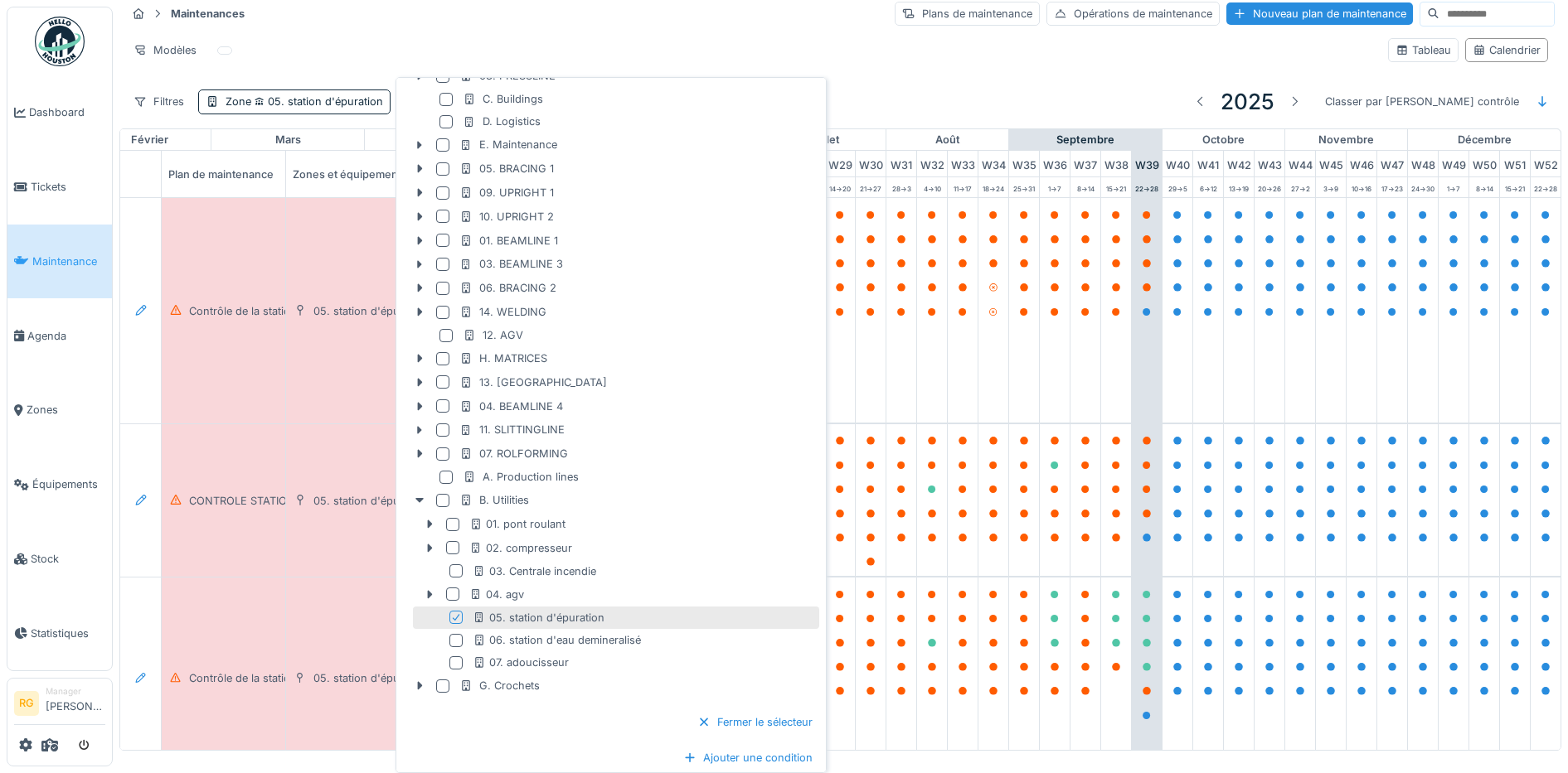
click at [419, 29] on hr at bounding box center [841, 29] width 1429 height 1
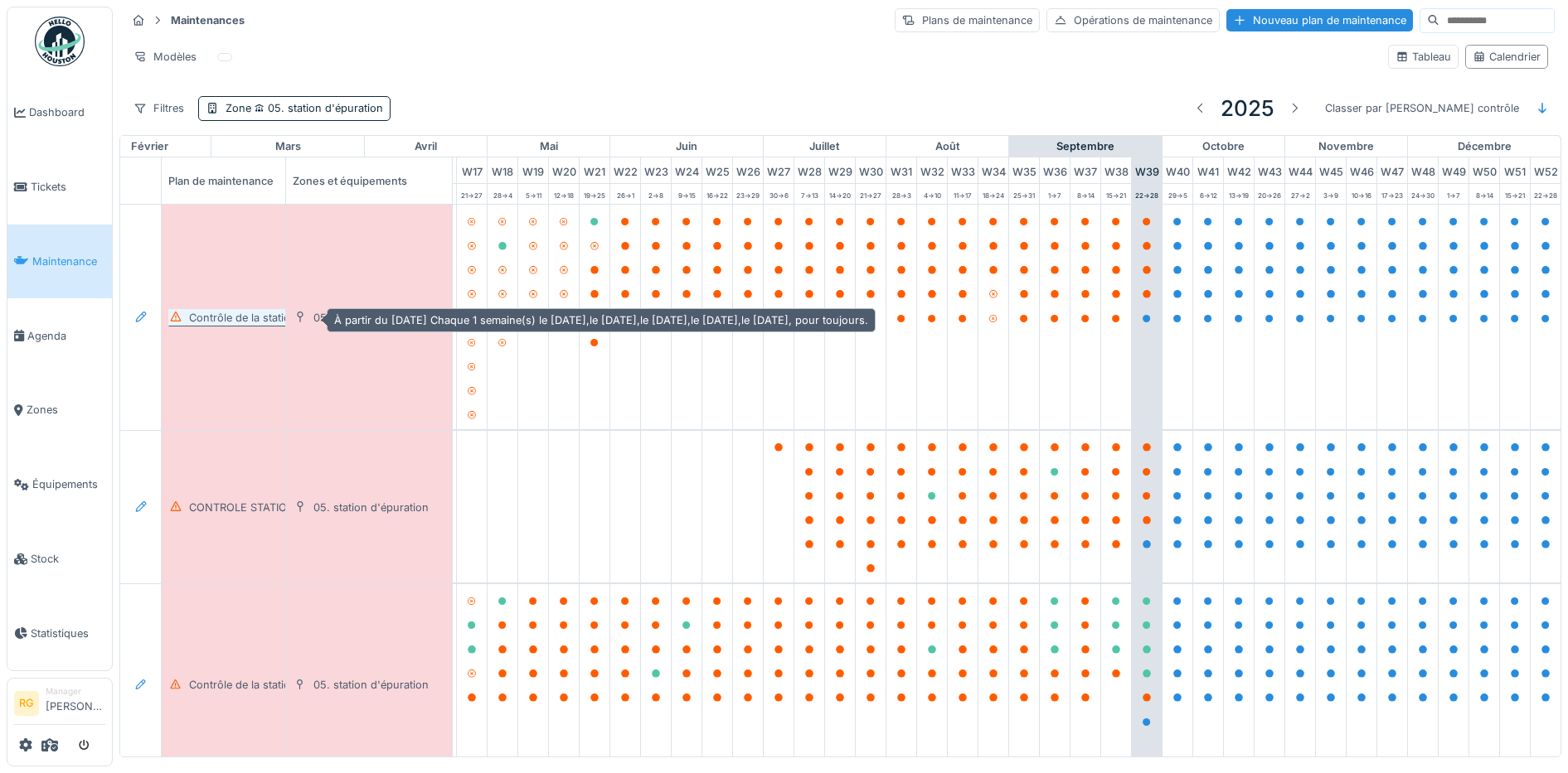
click at [245, 317] on div "Contrôle de la station ludo" at bounding box center [256, 317] width 134 height 15
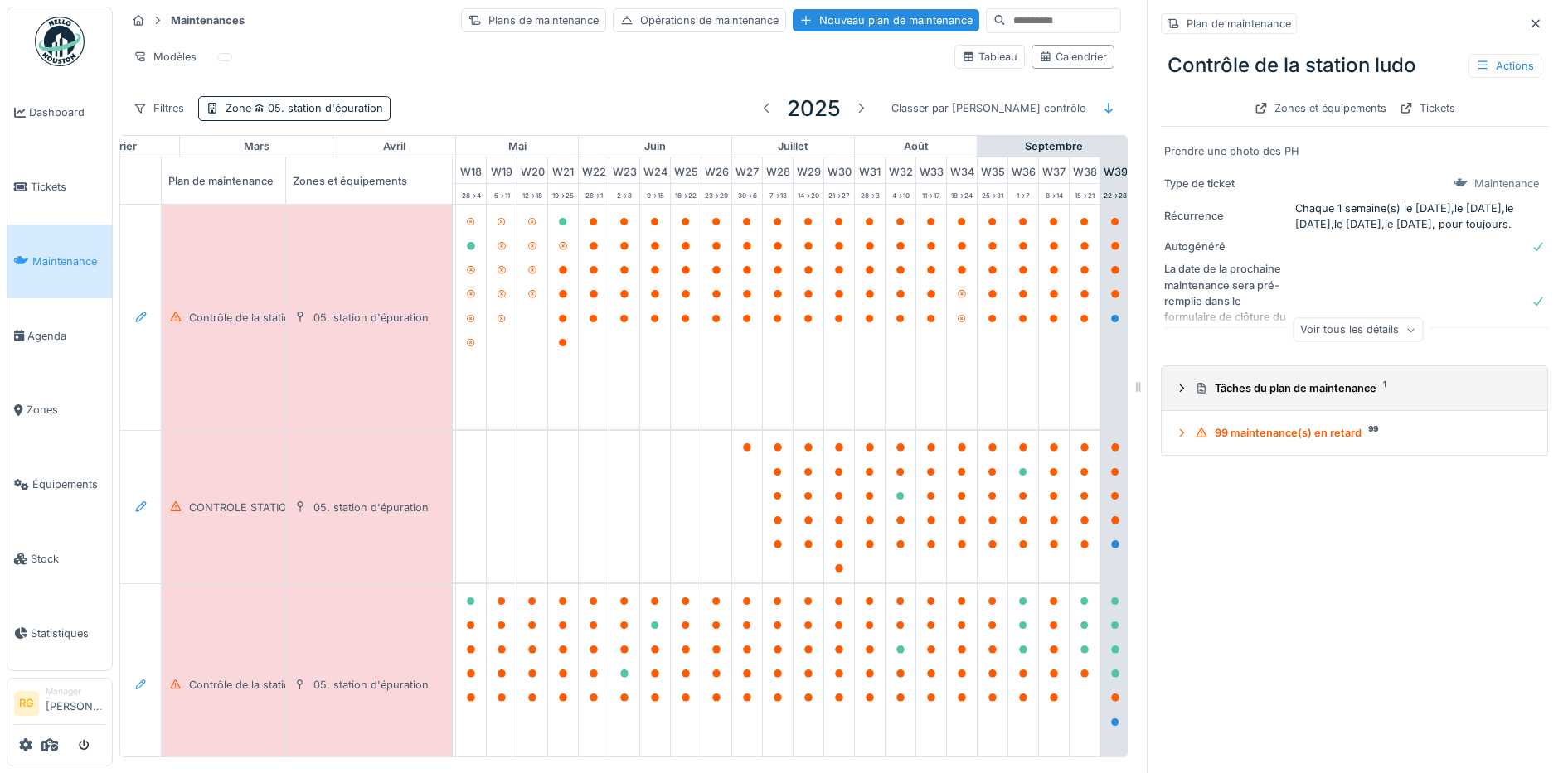
click at [1175, 384] on icon at bounding box center [1181, 389] width 14 height 11
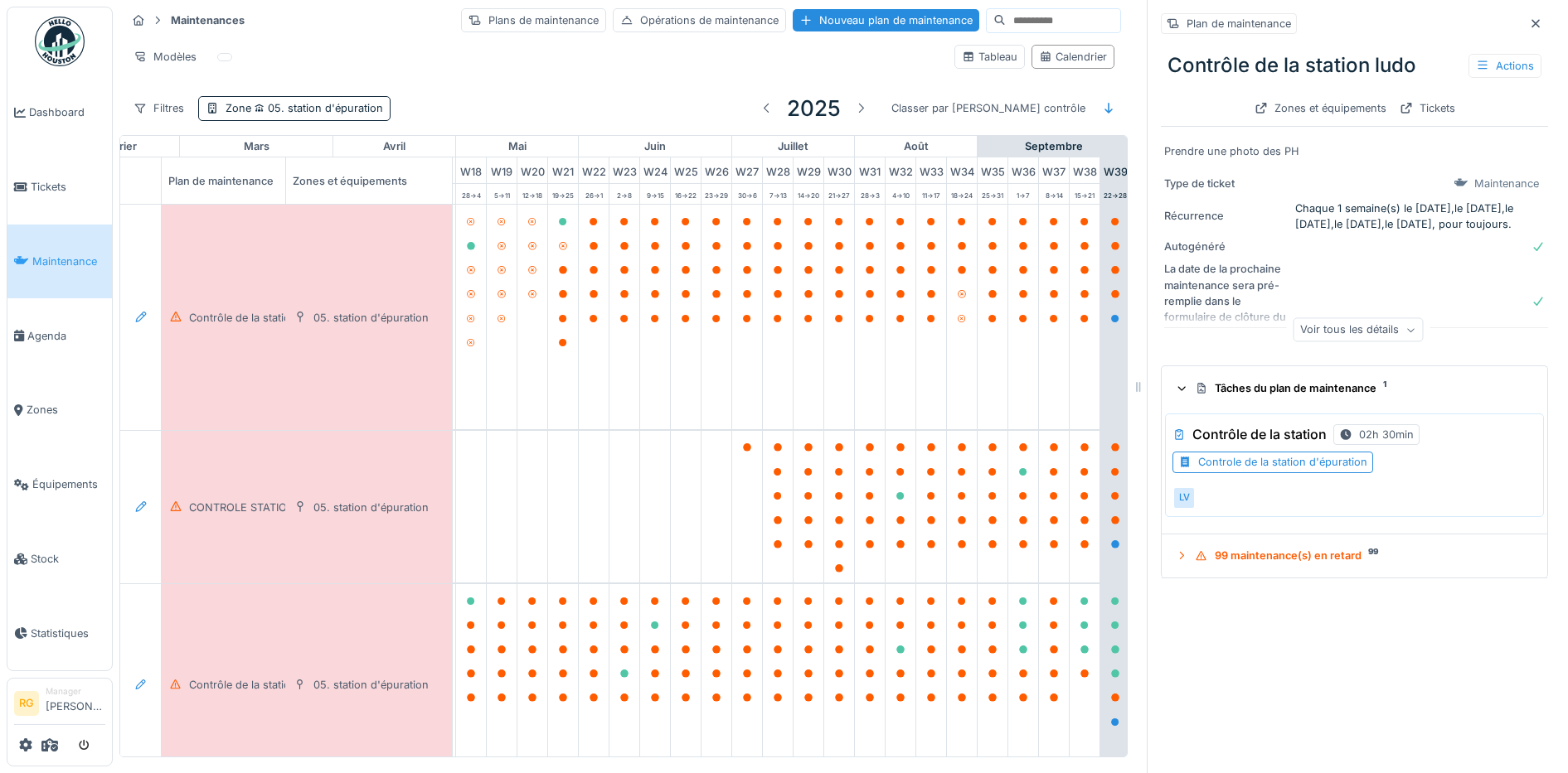
click at [1248, 458] on div "Controle de la station d'épuration" at bounding box center [1282, 462] width 169 height 15
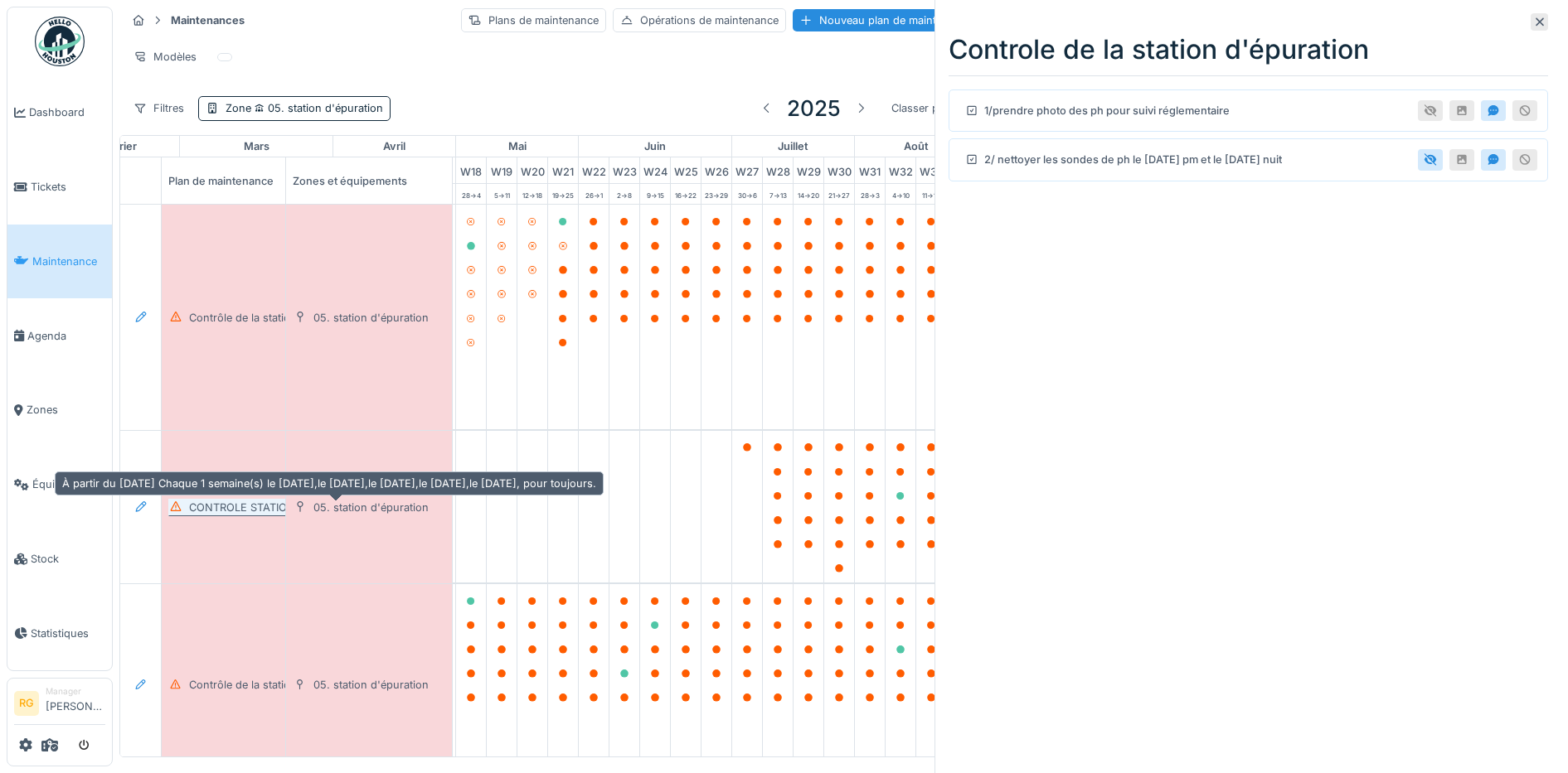
click at [251, 502] on div "CONTROLE STATION EPURATION EAU JOURNALIER SEMAINE" at bounding box center [347, 507] width 317 height 15
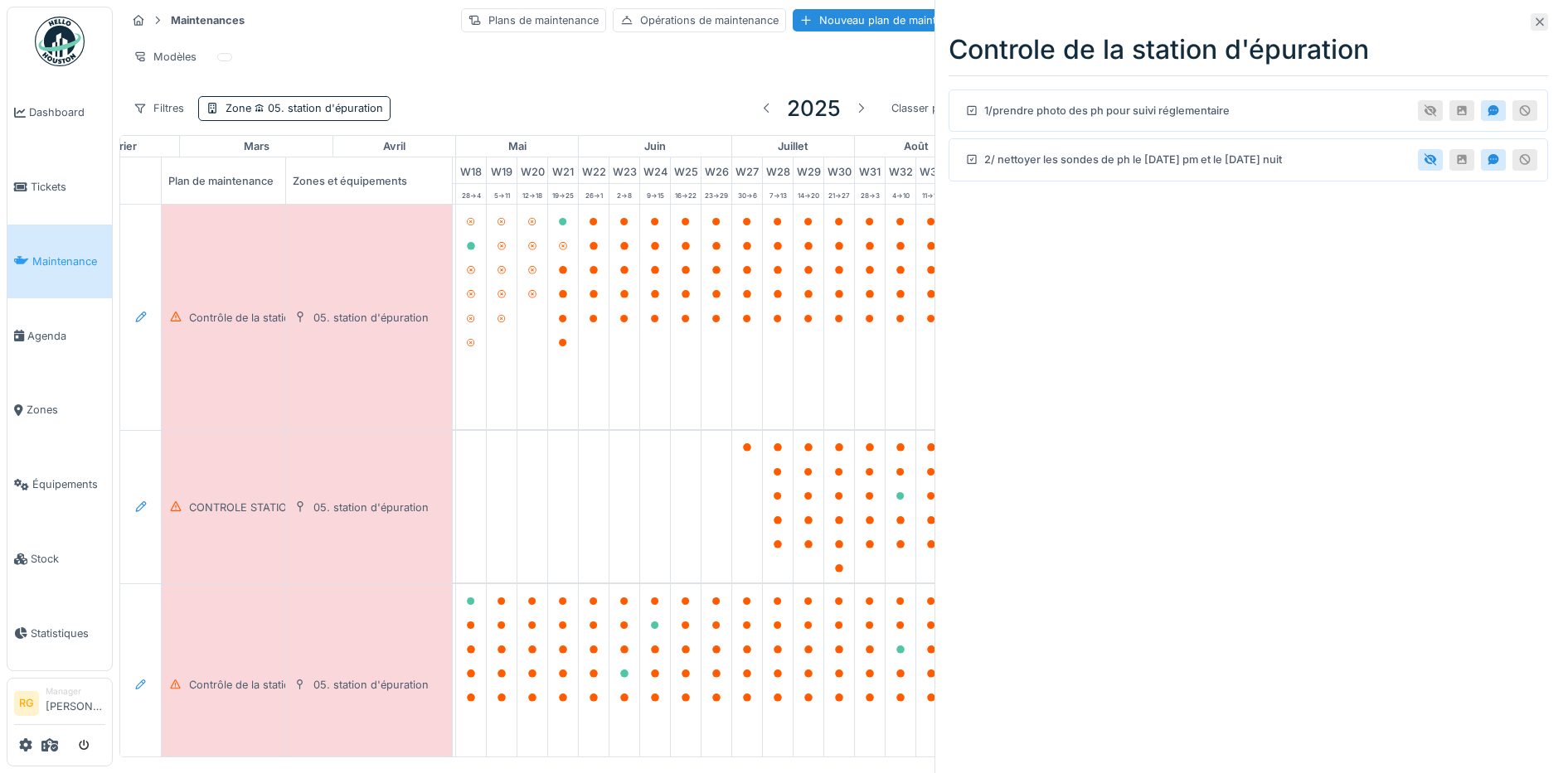
click at [1533, 24] on icon at bounding box center [1539, 22] width 14 height 11
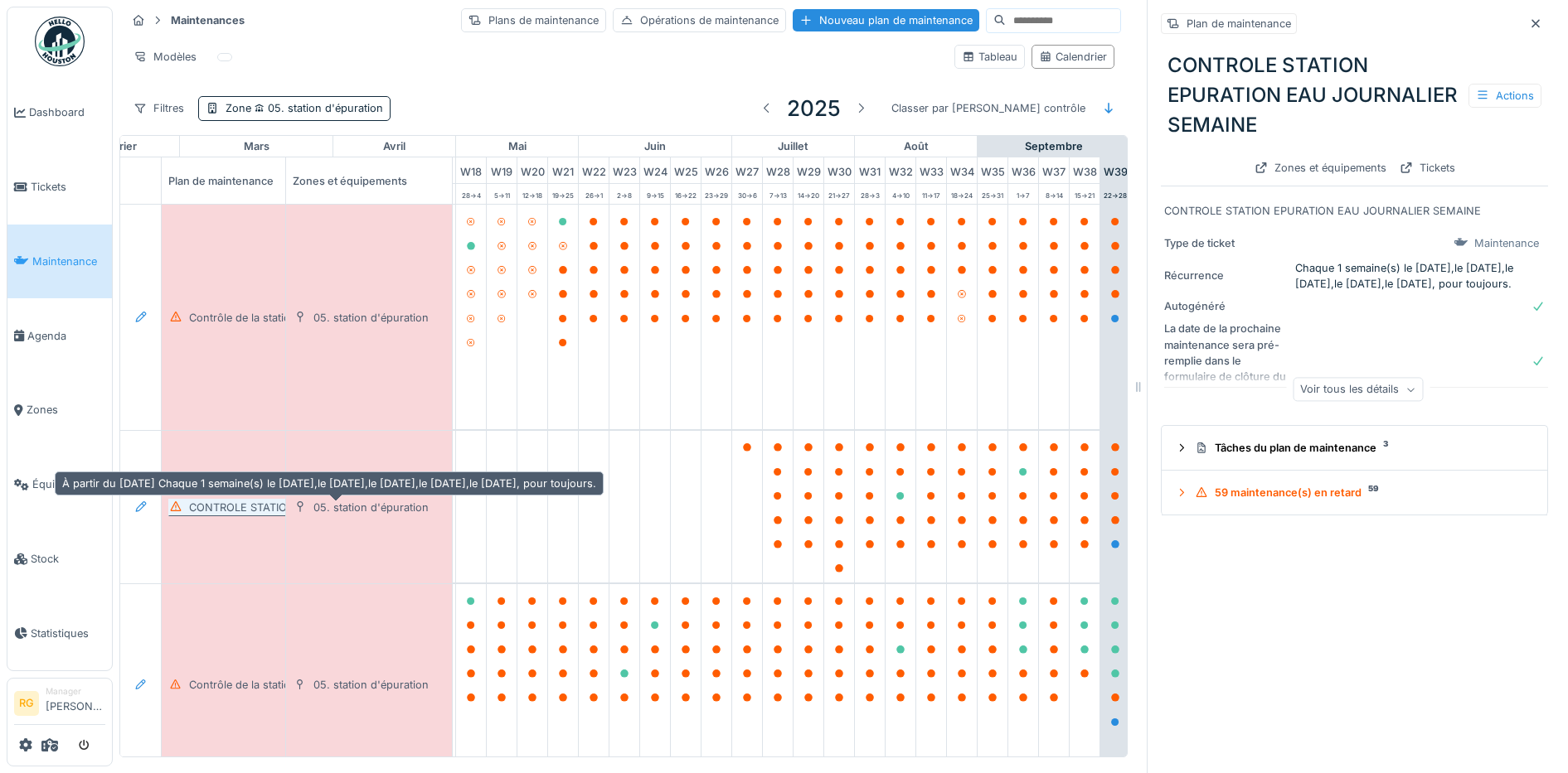
click at [241, 506] on div "CONTROLE STATION EPURATION EAU JOURNALIER SEMAINE" at bounding box center [347, 507] width 317 height 15
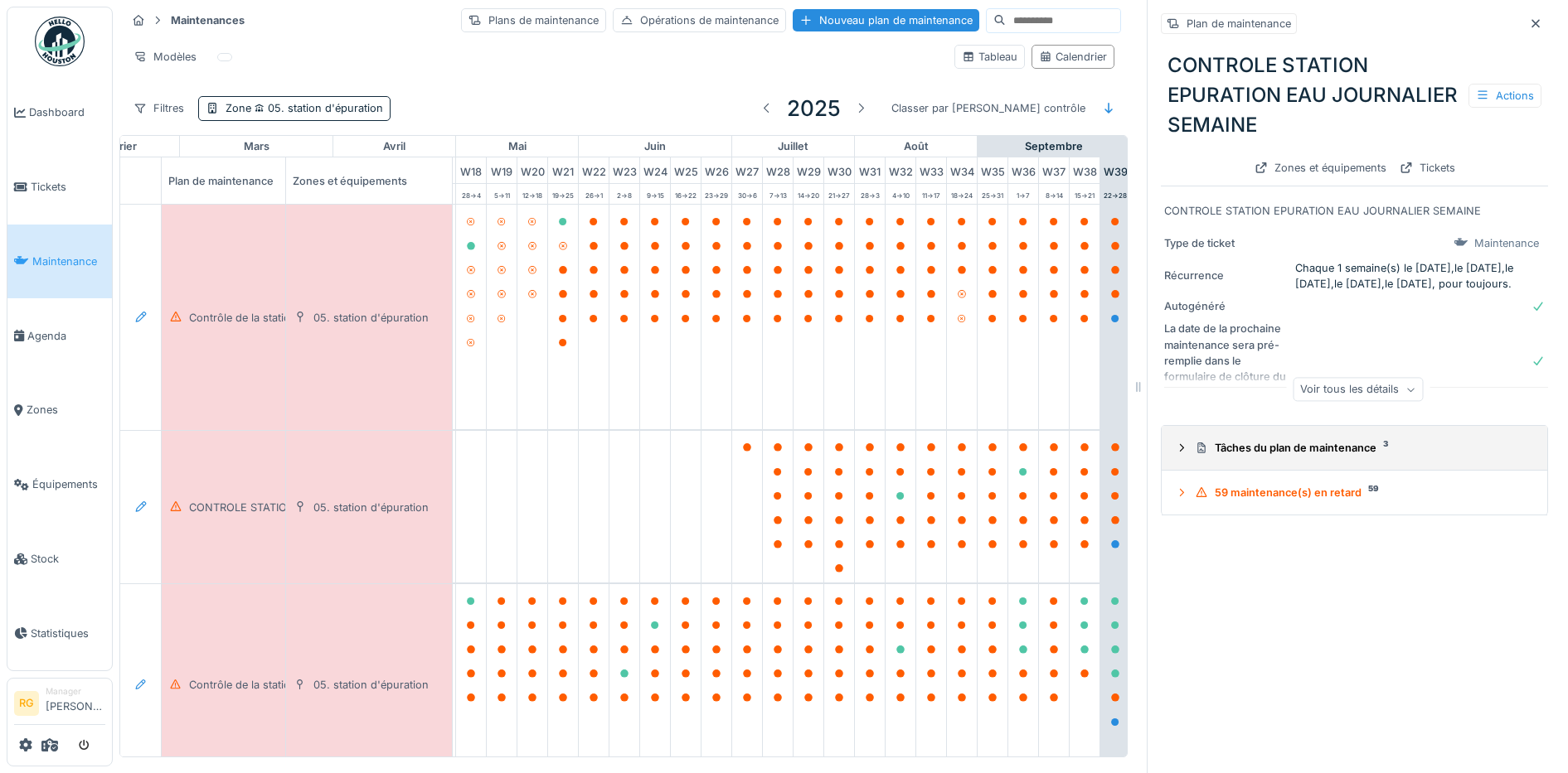
click at [1175, 445] on icon at bounding box center [1181, 448] width 14 height 11
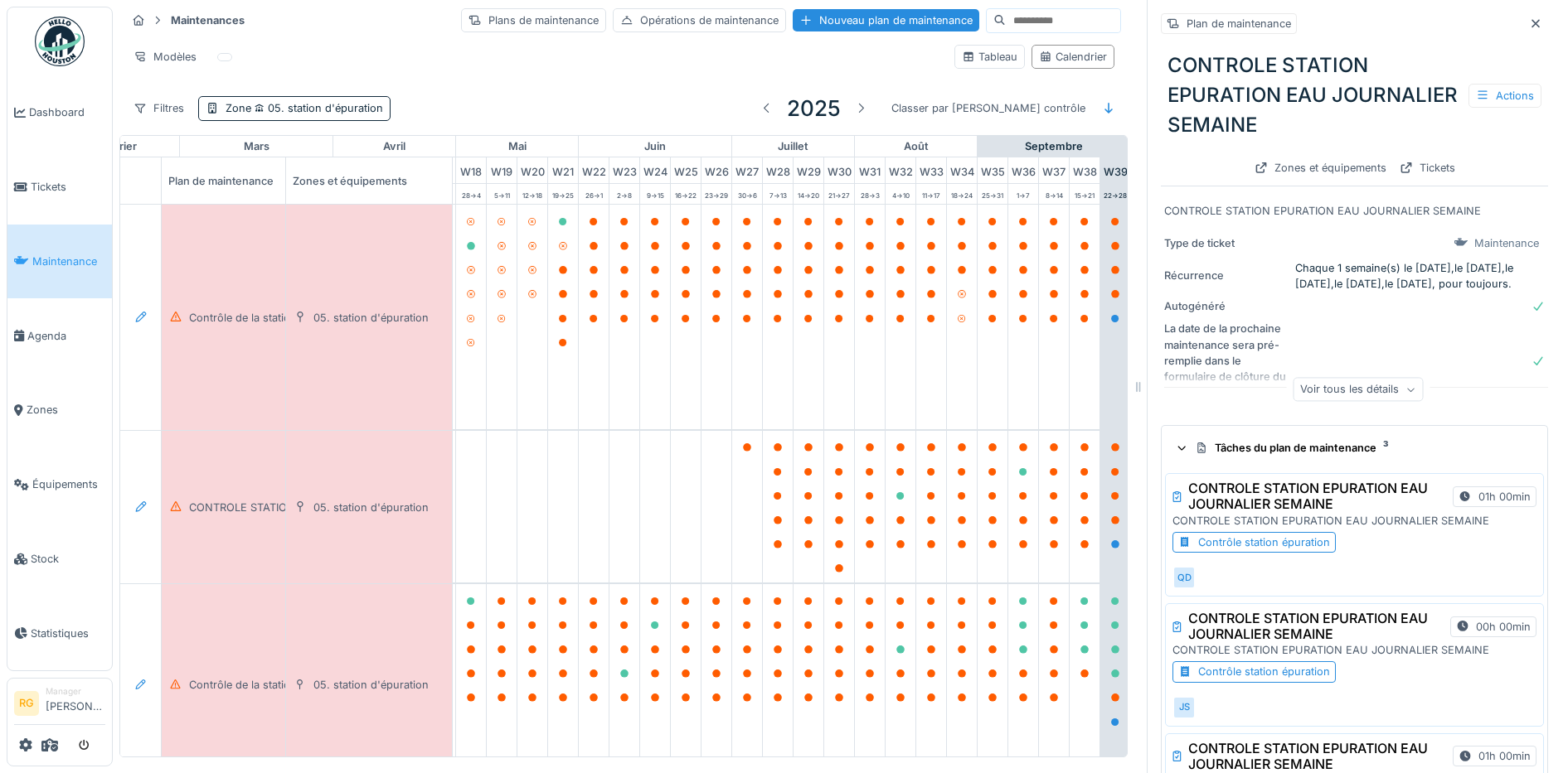
click at [1235, 538] on div "Contrôle station épuration" at bounding box center [1264, 542] width 132 height 15
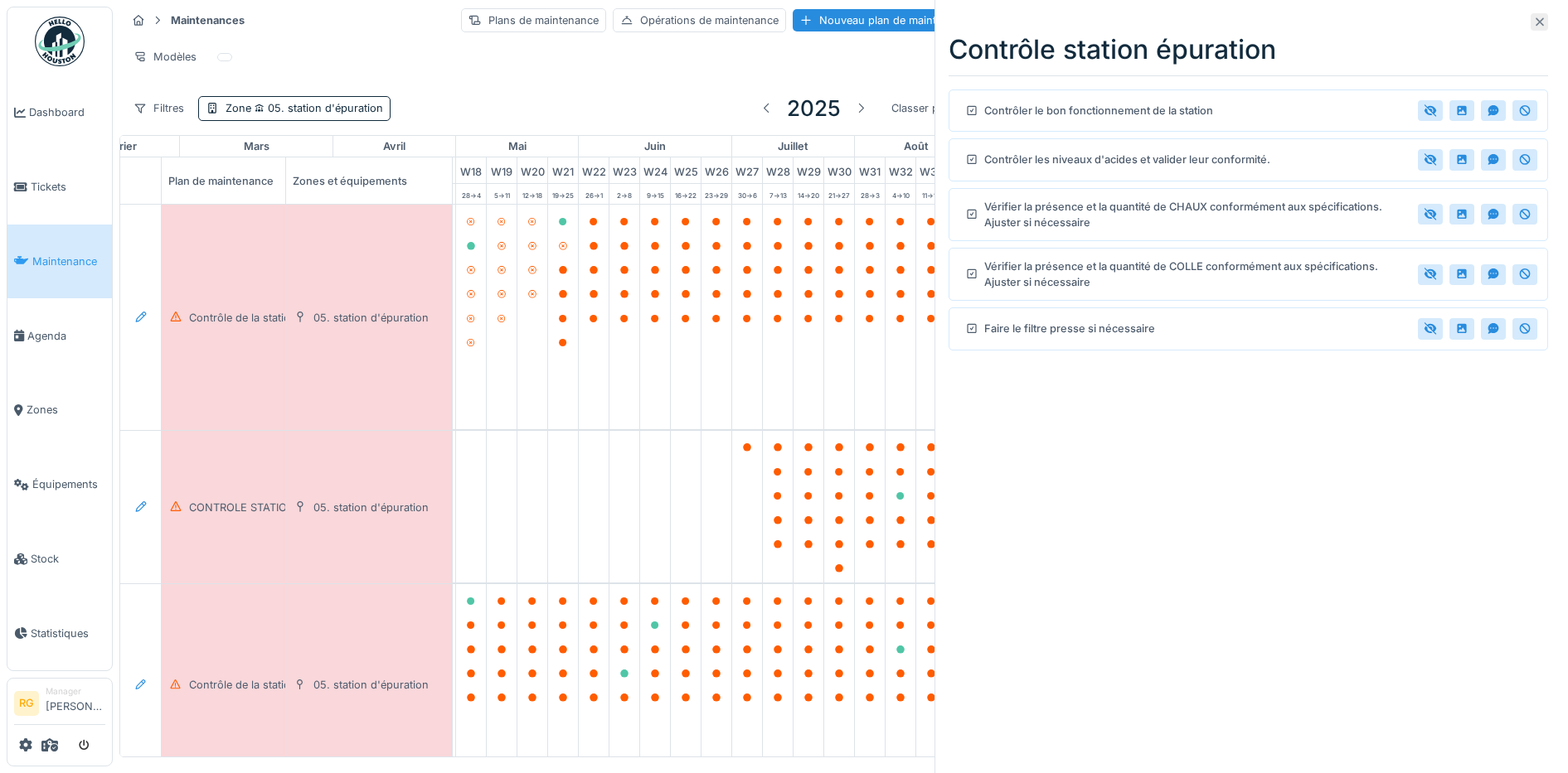
click at [1536, 21] on icon at bounding box center [1539, 22] width 8 height 8
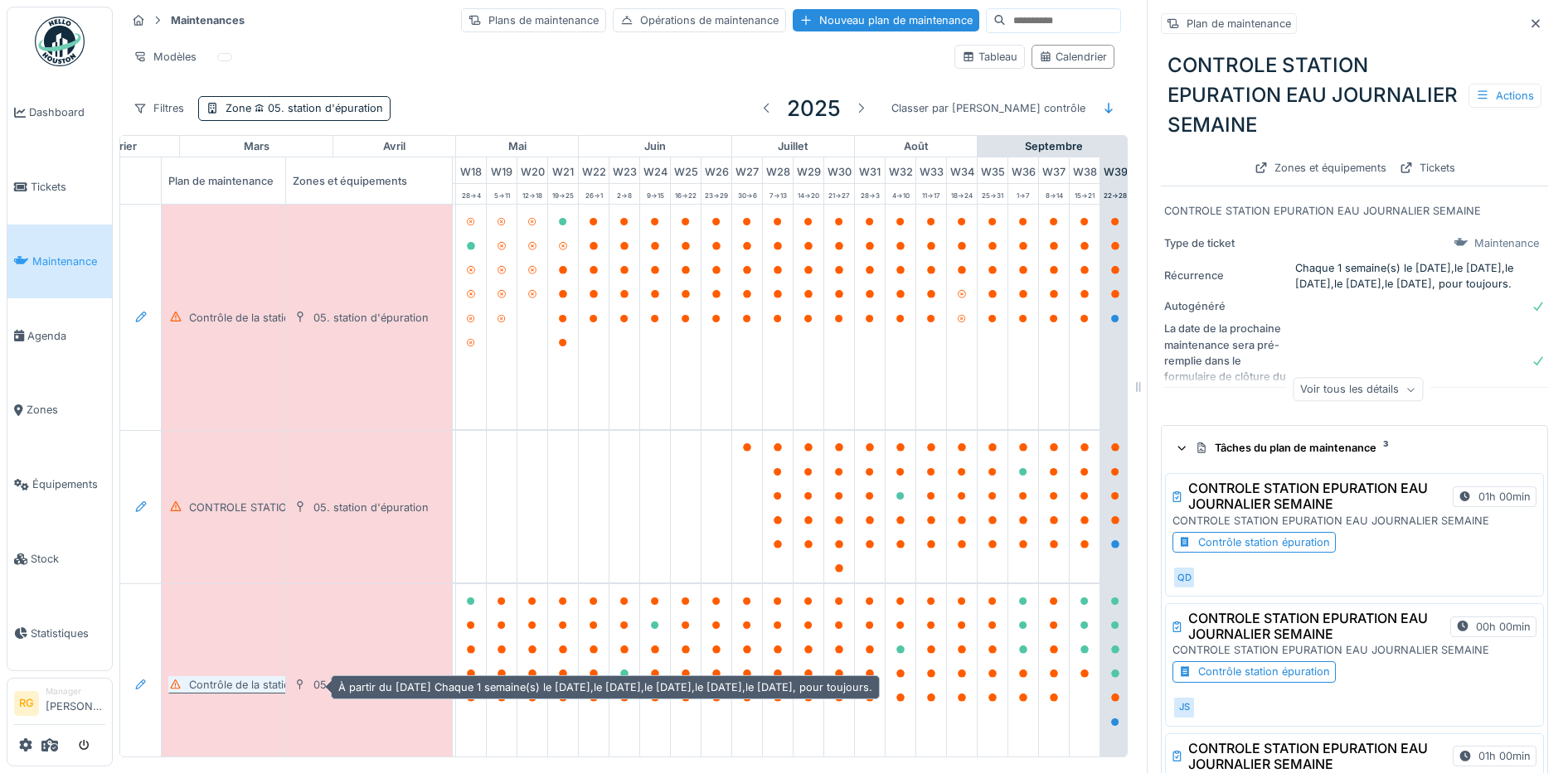
click at [232, 679] on div "Contrôle de la station jamal" at bounding box center [258, 685] width 137 height 15
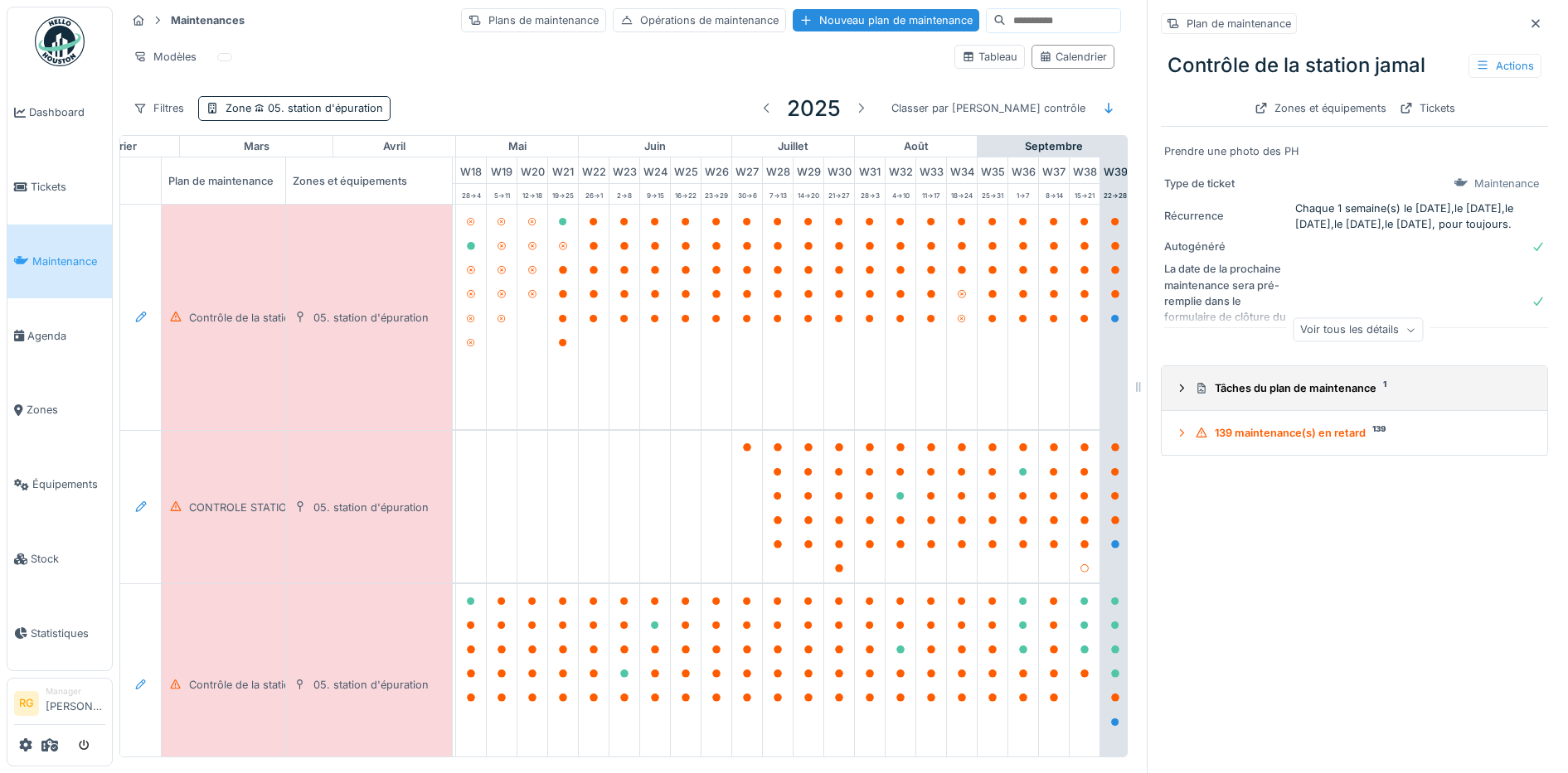
click at [1175, 388] on icon at bounding box center [1181, 389] width 14 height 11
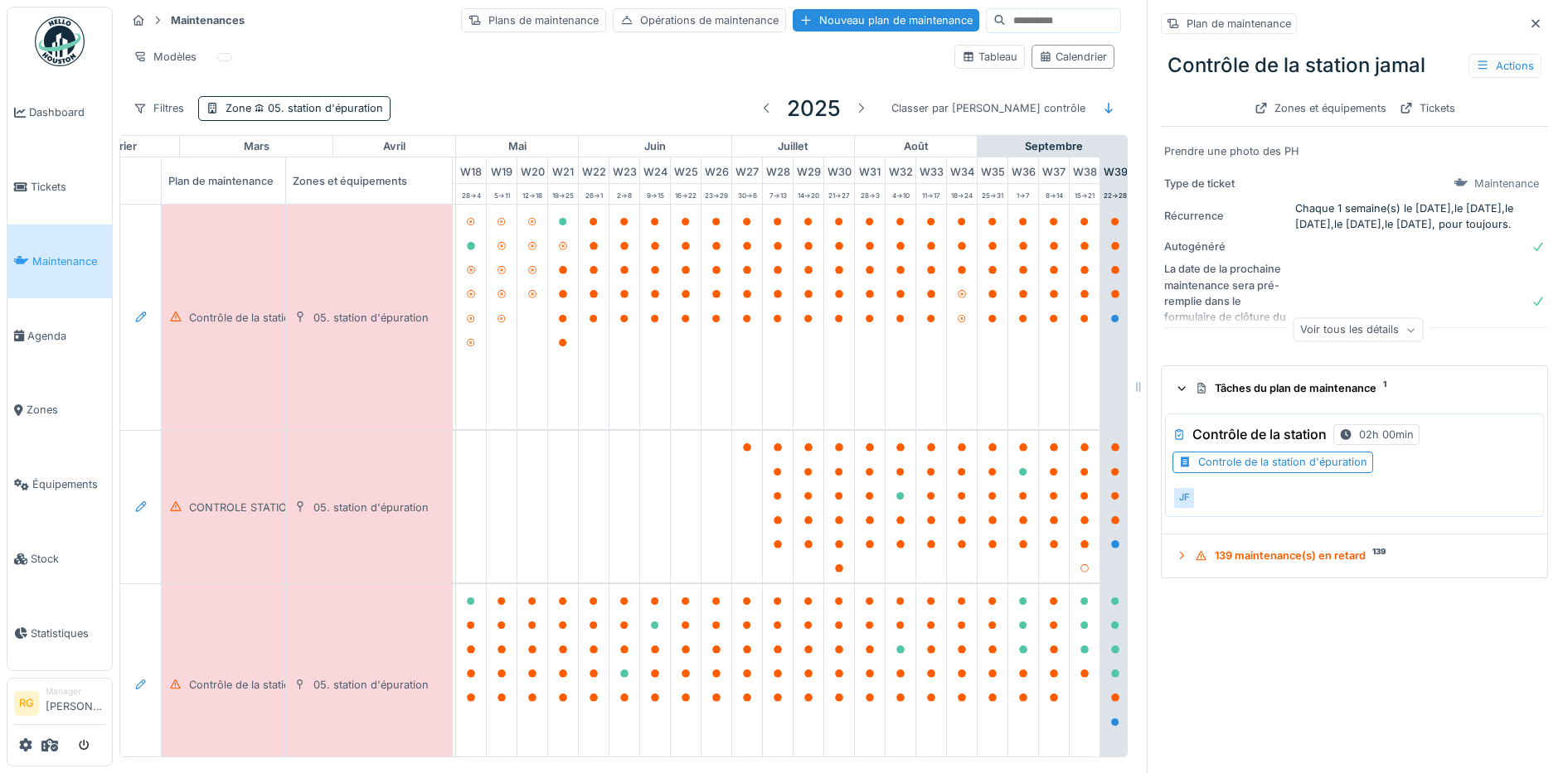
click at [1228, 461] on div "Controle de la station d'épuration" at bounding box center [1282, 462] width 169 height 15
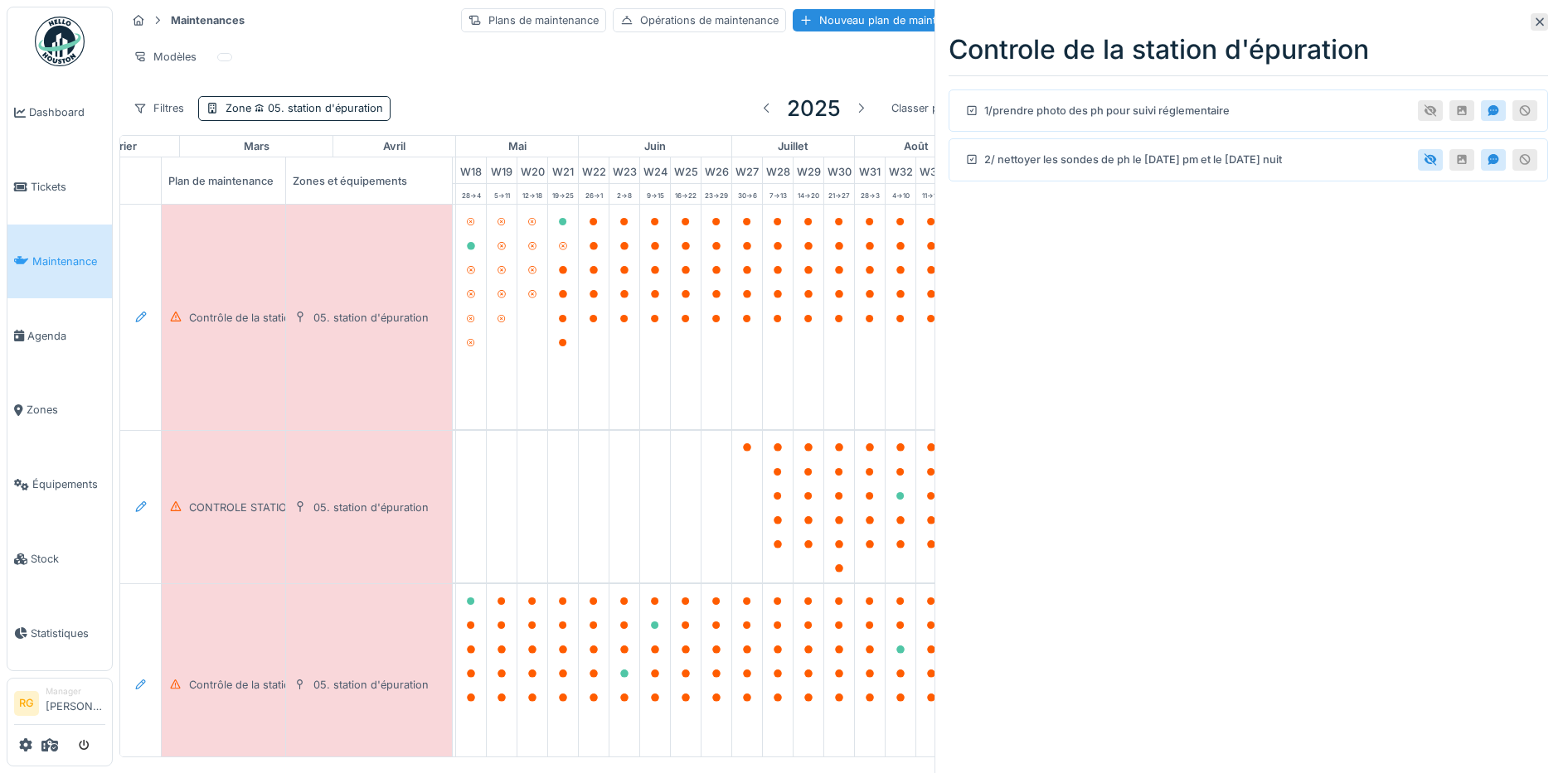
drag, startPoint x: 1523, startPoint y: 21, endPoint x: 1520, endPoint y: 100, distance: 79.1
click at [1536, 21] on icon at bounding box center [1539, 22] width 8 height 8
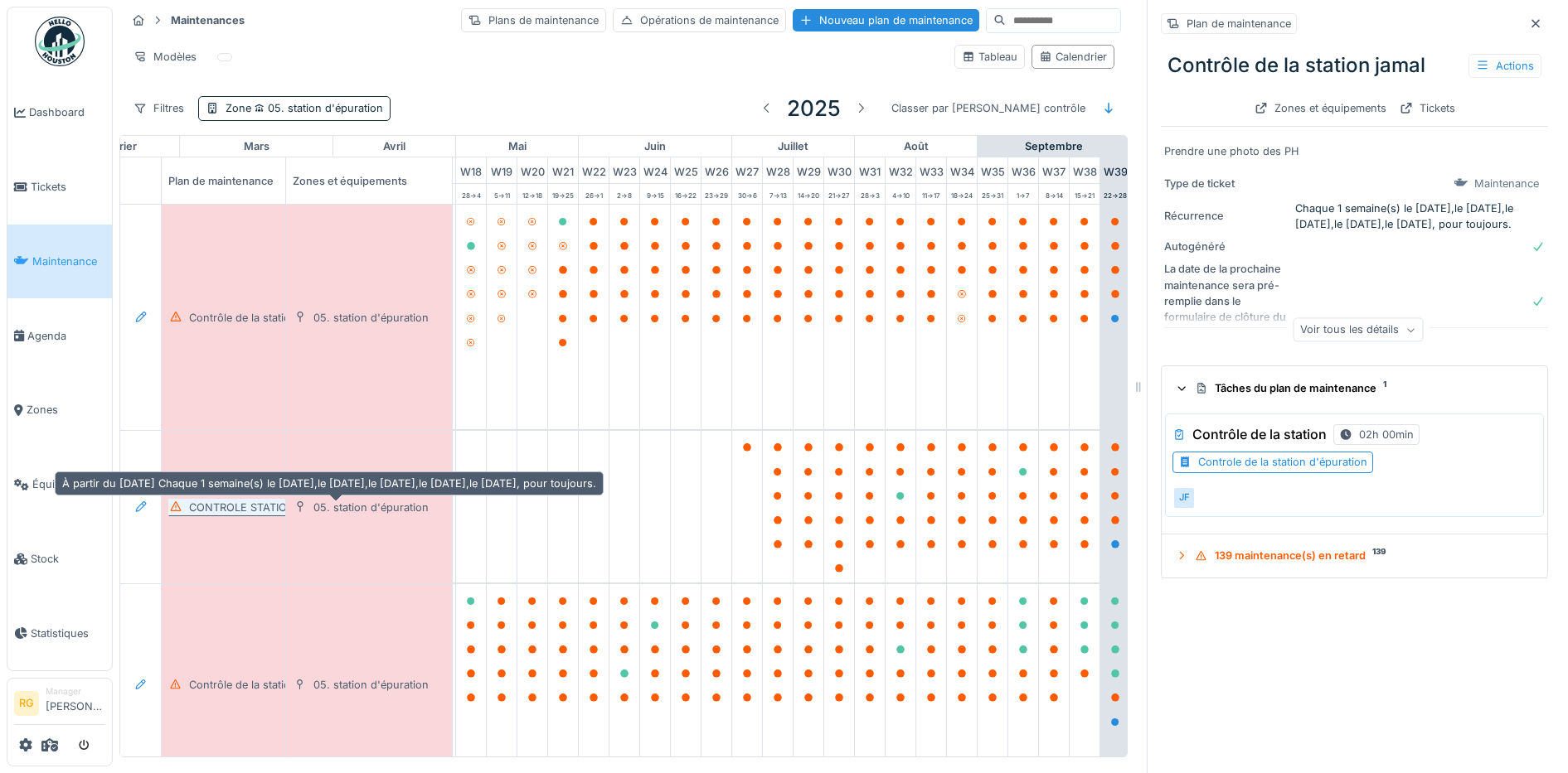
click at [247, 501] on div "CONTROLE STATION EPURATION EAU JOURNALIER SEMAINE" at bounding box center [347, 507] width 317 height 15
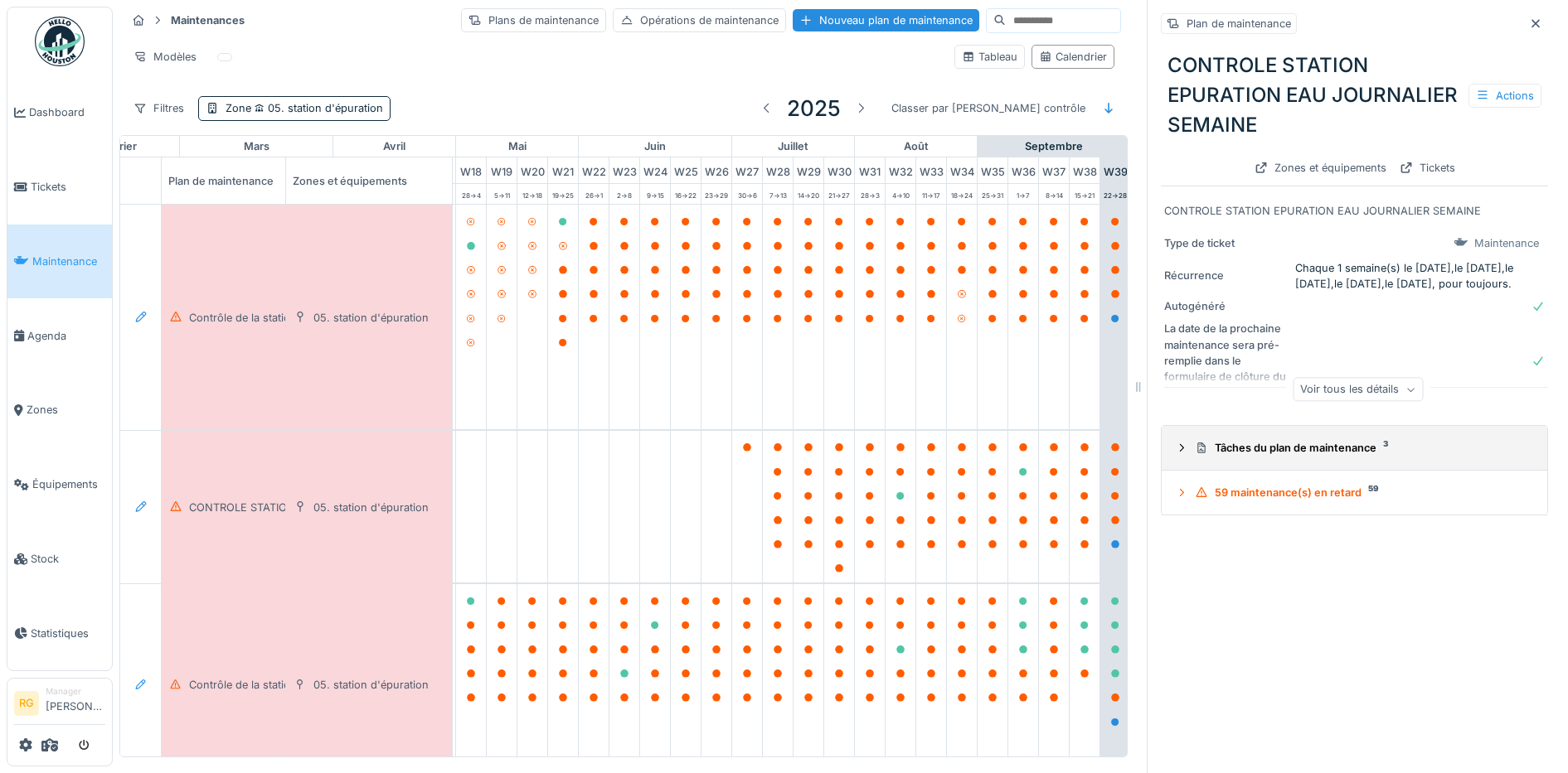
click at [1175, 447] on icon at bounding box center [1181, 448] width 14 height 11
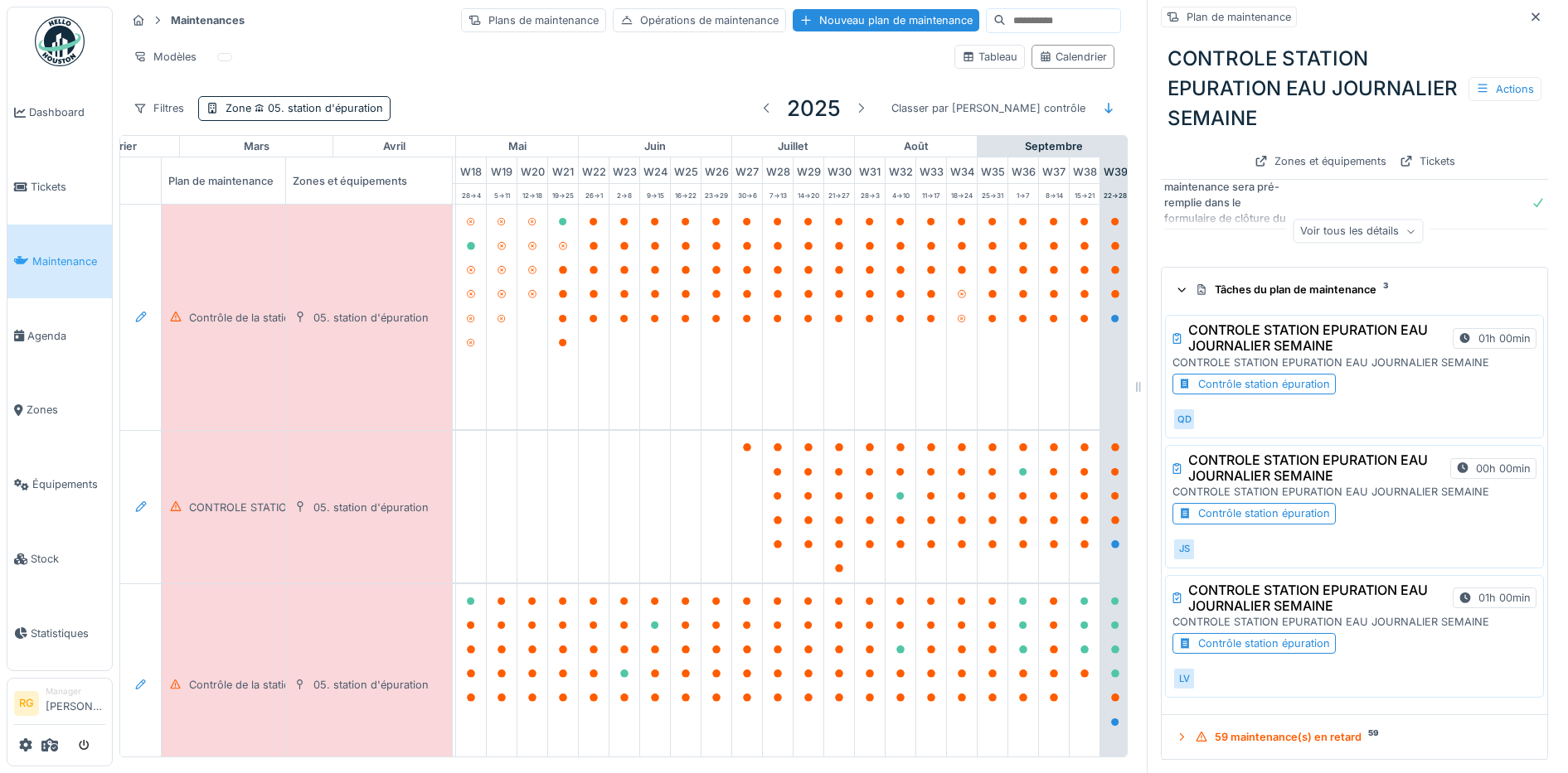
scroll to position [15, 0]
